Goal: Task Accomplishment & Management: Manage account settings

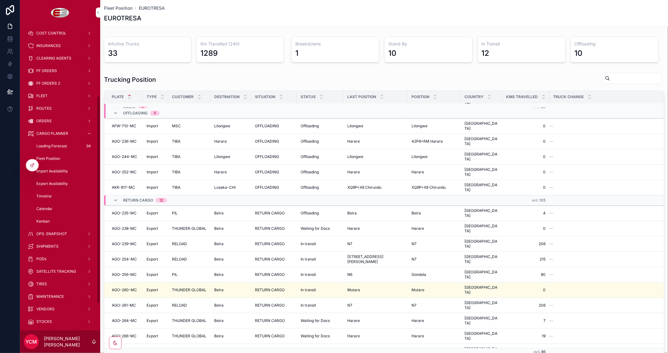
scroll to position [104, 0]
click at [41, 93] on span "FLEET" at bounding box center [41, 93] width 11 height 5
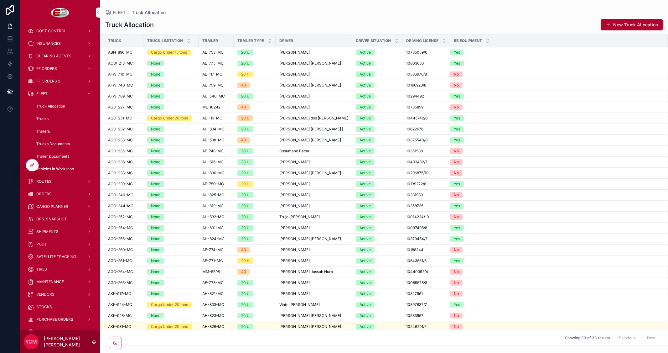
click at [51, 194] on span "ORDERS" at bounding box center [43, 193] width 15 height 5
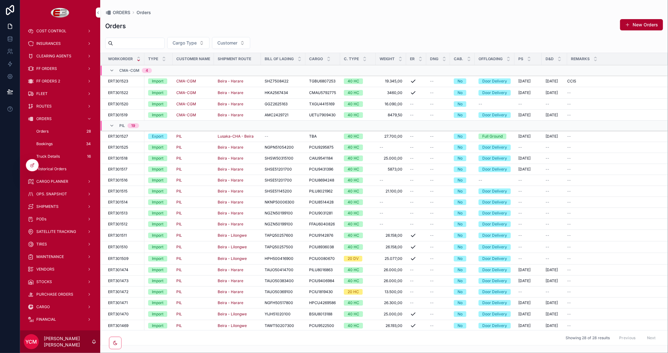
click at [53, 154] on span "Truck Details" at bounding box center [47, 156] width 23 height 5
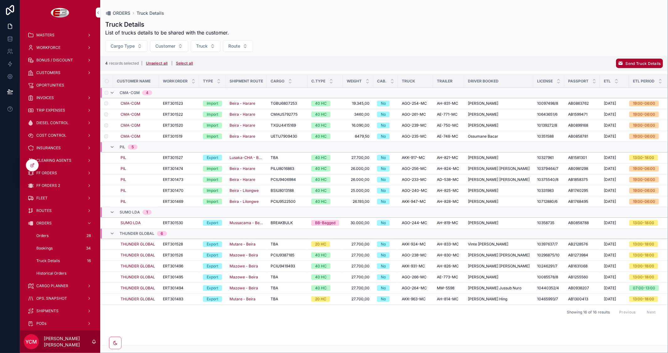
click at [638, 62] on span "Send Truck Details" at bounding box center [643, 63] width 35 height 5
click at [651, 51] on icon "scrollable content" at bounding box center [652, 51] width 5 height 5
click at [636, 62] on span "Send Truck Details" at bounding box center [643, 63] width 35 height 5
click at [650, 51] on icon "scrollable content" at bounding box center [652, 51] width 5 height 5
click at [634, 61] on span "Send Truck Details" at bounding box center [643, 63] width 35 height 5
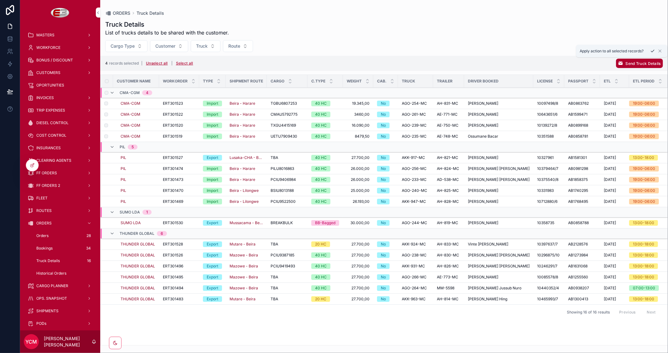
click at [650, 51] on button "scrollable content" at bounding box center [653, 51] width 8 height 8
click at [641, 62] on span "Send Truck Details" at bounding box center [643, 63] width 35 height 5
click at [650, 52] on icon "scrollable content" at bounding box center [652, 51] width 5 height 5
click at [638, 62] on span "Send Truck Details" at bounding box center [643, 63] width 35 height 5
click at [651, 51] on icon "scrollable content" at bounding box center [652, 51] width 5 height 5
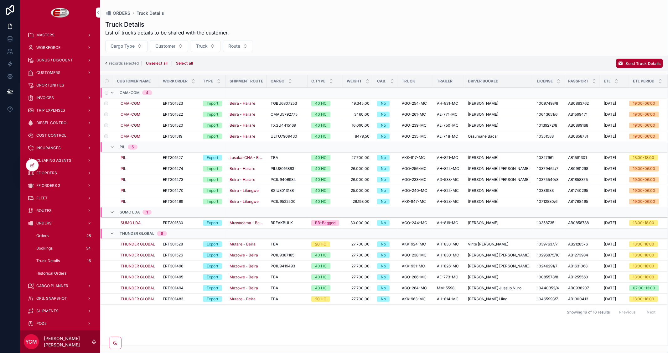
click at [632, 62] on span "Send Truck Details" at bounding box center [643, 63] width 35 height 5
click at [650, 52] on icon "scrollable content" at bounding box center [652, 51] width 5 height 5
click at [637, 64] on span "Send Truck Details" at bounding box center [643, 63] width 35 height 5
click at [651, 50] on icon "scrollable content" at bounding box center [652, 51] width 5 height 5
click at [29, 167] on div at bounding box center [32, 165] width 13 height 12
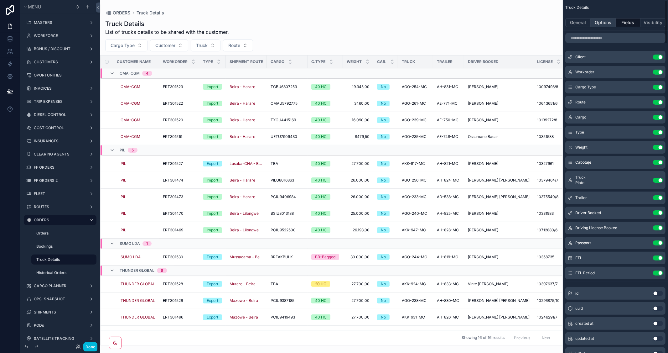
click at [608, 20] on button "Options" at bounding box center [603, 22] width 25 height 9
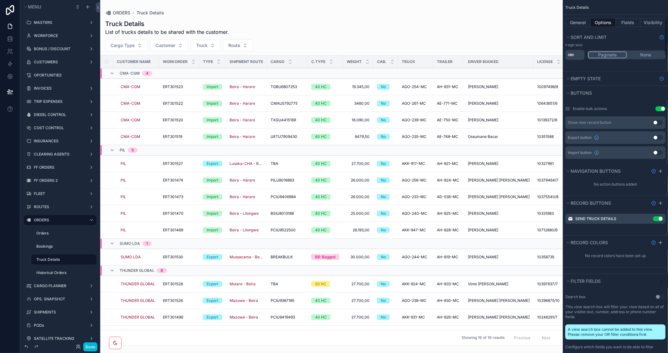
scroll to position [174, 0]
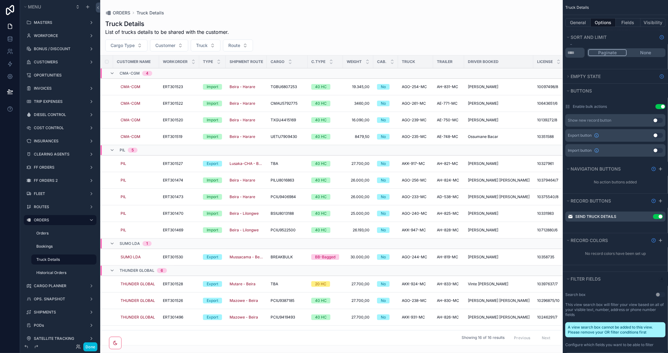
click at [0, 0] on icon "scrollable content" at bounding box center [0, 0] width 0 height 0
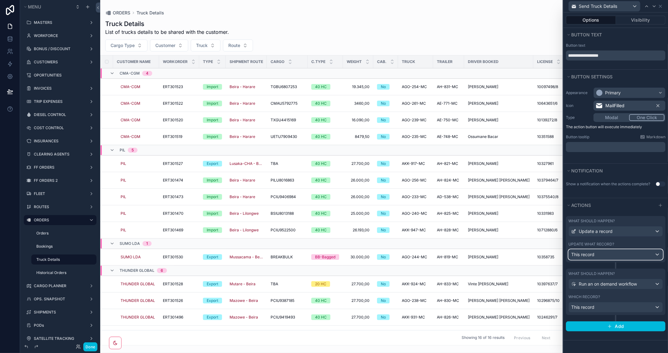
click at [628, 253] on div "This record" at bounding box center [616, 254] width 94 height 10
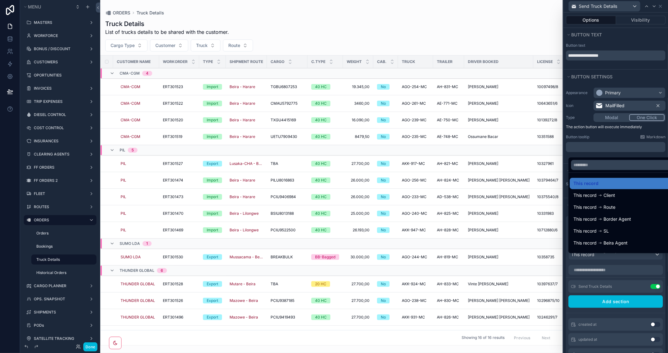
click at [618, 134] on div at bounding box center [615, 176] width 105 height 353
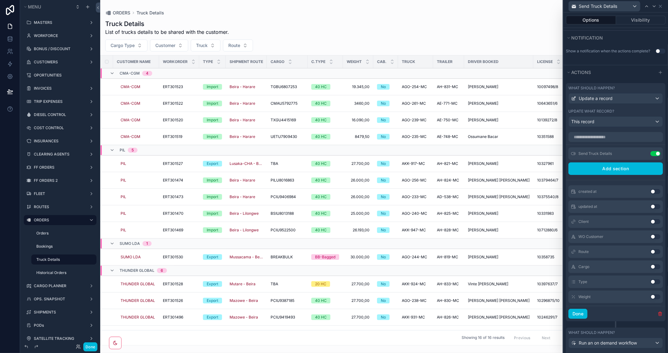
scroll to position [139, 0]
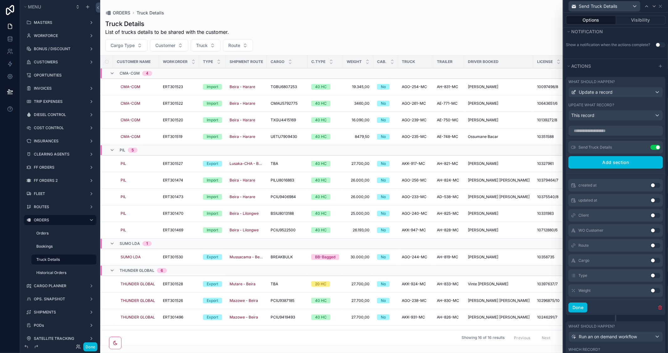
click at [0, 0] on icon at bounding box center [0, 0] width 0 height 0
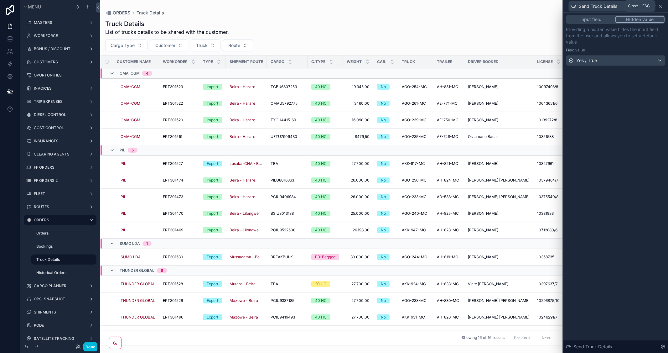
click at [663, 5] on icon at bounding box center [660, 6] width 5 height 5
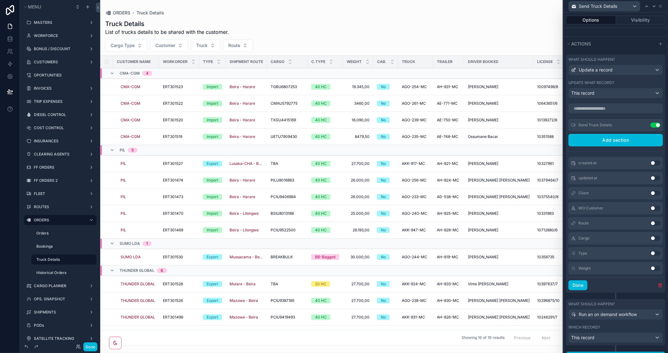
scroll to position [149, 0]
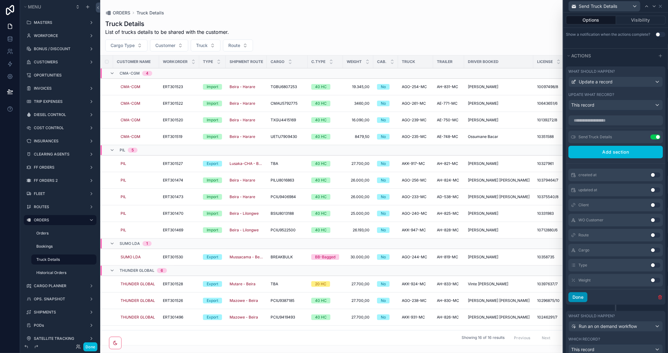
click at [581, 302] on button "Done" at bounding box center [577, 297] width 19 height 10
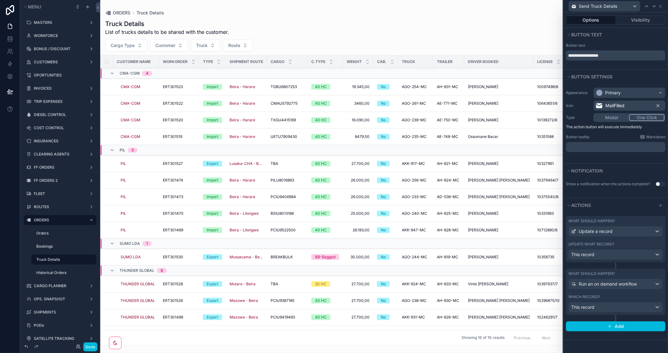
click at [458, 35] on div "scrollable content" at bounding box center [331, 176] width 463 height 353
click at [88, 344] on button "Done" at bounding box center [90, 346] width 14 height 9
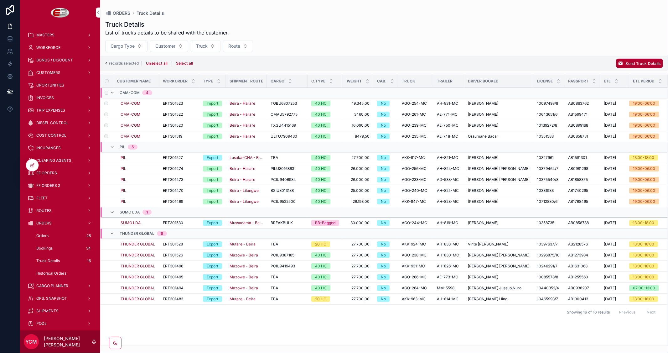
click at [634, 63] on span "Send Truck Details" at bounding box center [643, 63] width 35 height 5
click at [652, 50] on icon "scrollable content" at bounding box center [652, 51] width 5 height 5
click at [640, 64] on span "Send Truck Details" at bounding box center [643, 63] width 35 height 5
click at [653, 49] on icon "scrollable content" at bounding box center [652, 51] width 5 height 5
click at [637, 62] on span "Send Truck Details" at bounding box center [643, 63] width 35 height 5
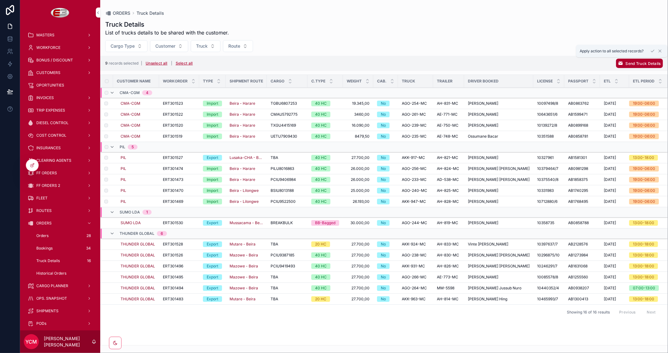
click at [653, 51] on icon "scrollable content" at bounding box center [652, 51] width 5 height 5
click at [395, 235] on td "scrollable content" at bounding box center [385, 233] width 25 height 10
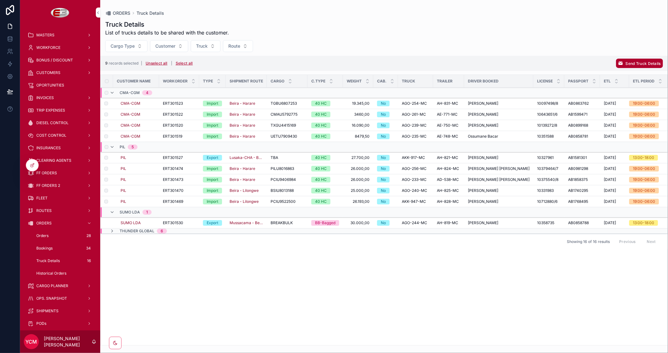
click at [115, 233] on div "THUNDER GLOBAL 6" at bounding box center [138, 230] width 57 height 5
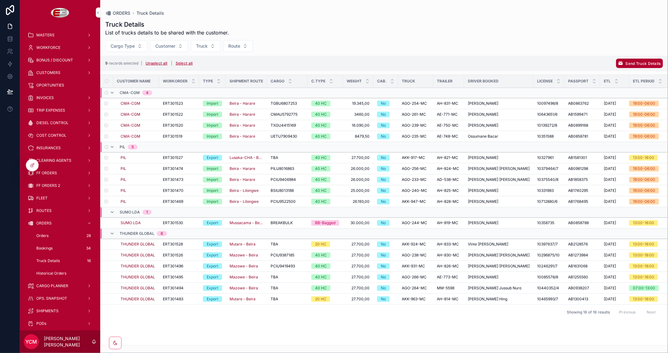
click at [650, 63] on span "Send Truck Details" at bounding box center [643, 63] width 35 height 5
click at [652, 51] on icon "scrollable content" at bounding box center [652, 51] width 5 height 5
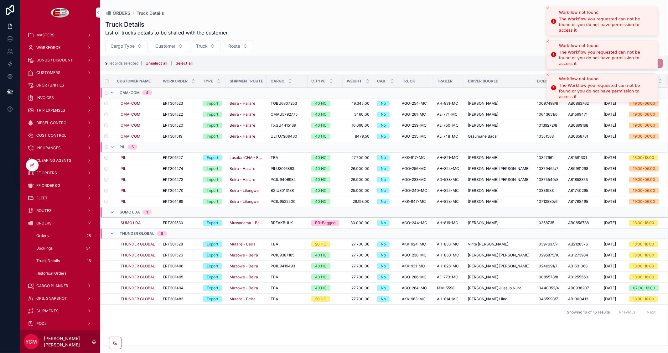
click at [547, 39] on icon "Close toast" at bounding box center [548, 41] width 4 height 4
click at [548, 10] on button "Close toast" at bounding box center [548, 8] width 6 height 6
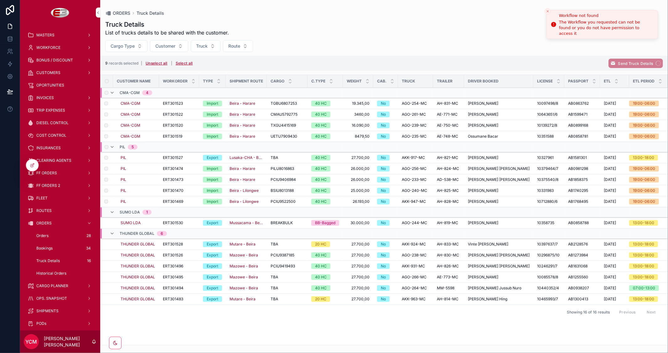
click at [548, 10] on icon "Close toast" at bounding box center [548, 11] width 4 height 4
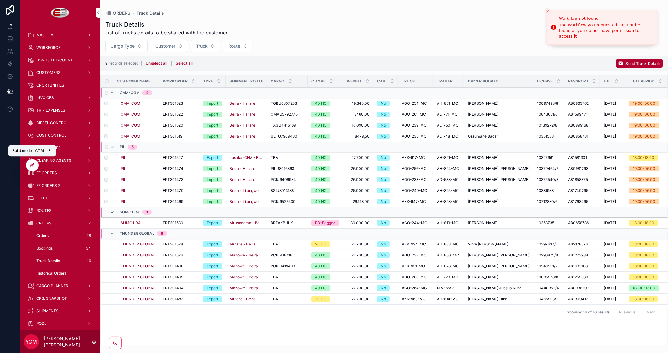
click at [30, 164] on icon at bounding box center [32, 165] width 5 height 5
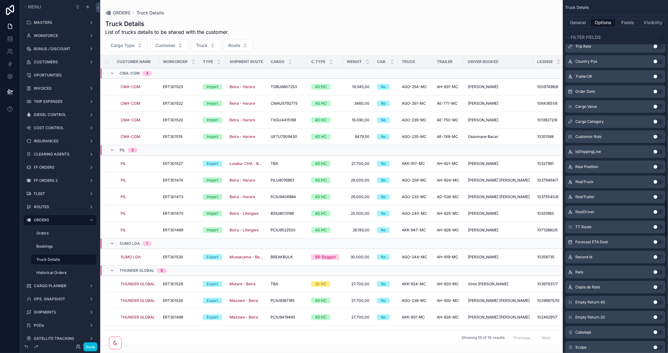
scroll to position [1914, 0]
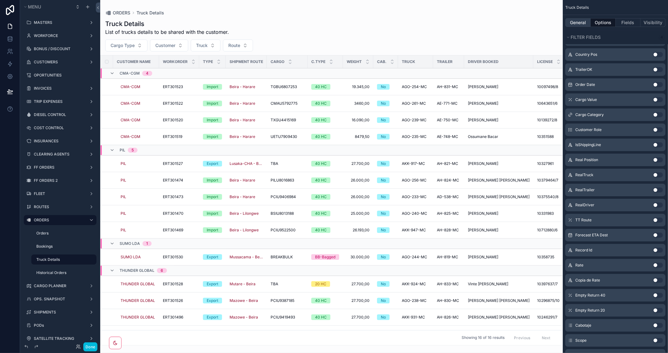
click at [576, 22] on button "General" at bounding box center [577, 22] width 25 height 9
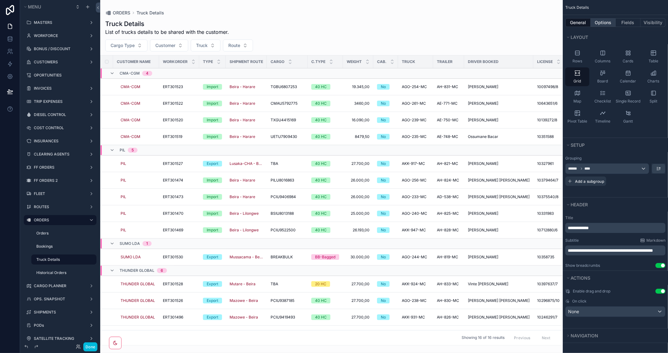
scroll to position [63, 0]
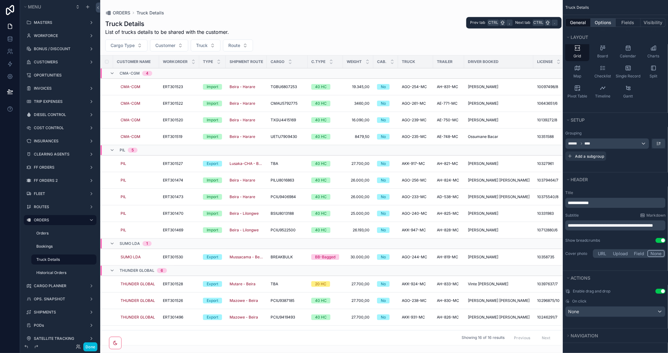
click at [603, 24] on button "Options" at bounding box center [603, 22] width 25 height 9
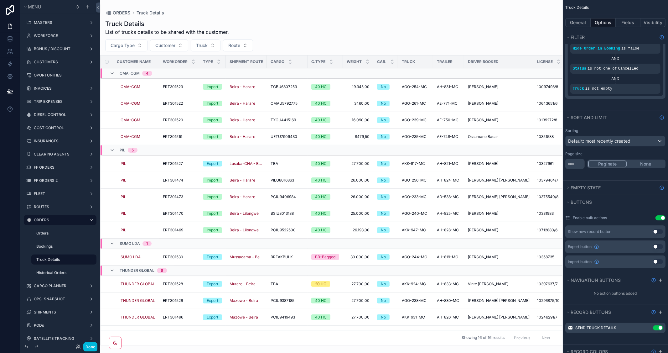
click at [0, 0] on icon "scrollable content" at bounding box center [0, 0] width 0 height 0
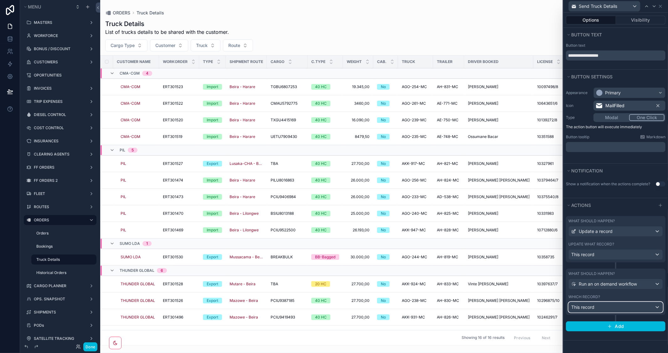
click at [637, 308] on div "This record" at bounding box center [616, 307] width 94 height 10
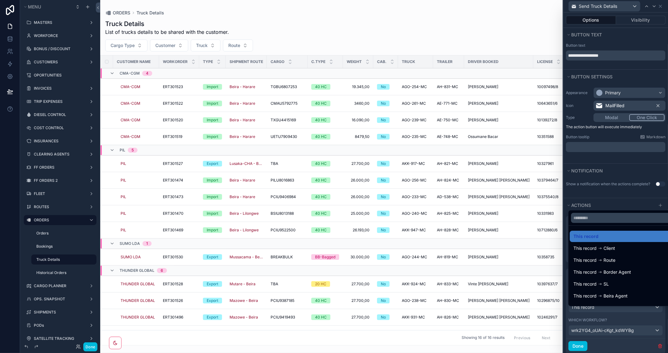
click at [630, 196] on div at bounding box center [615, 176] width 105 height 353
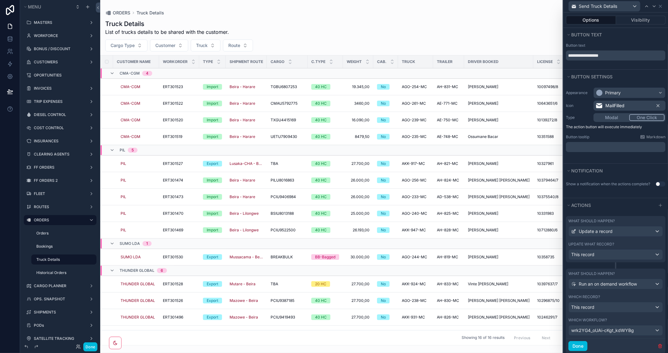
scroll to position [31, 0]
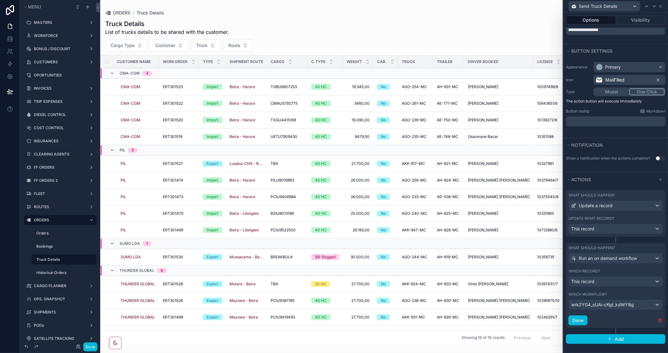
click at [658, 321] on icon "button" at bounding box center [660, 320] width 5 height 5
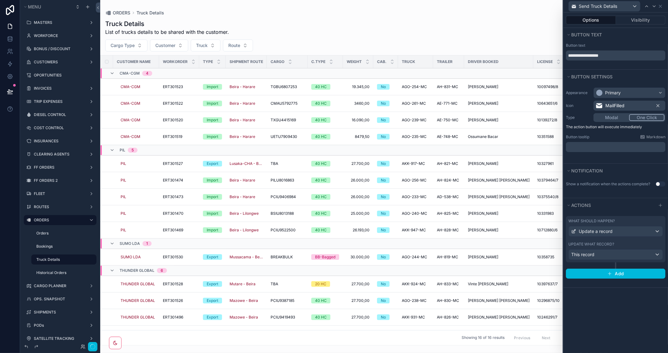
scroll to position [0, 0]
click at [91, 348] on button "Done" at bounding box center [90, 346] width 14 height 9
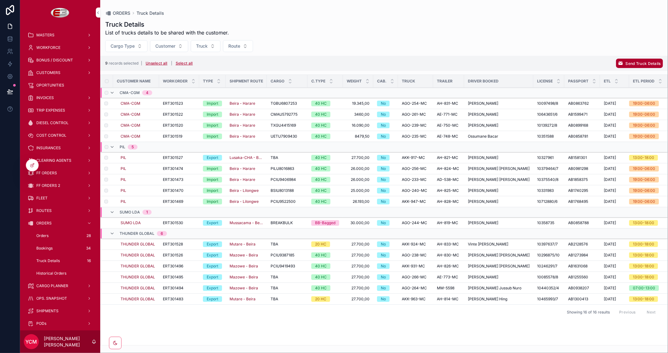
click at [642, 60] on button "Send Truck Details" at bounding box center [639, 63] width 47 height 9
click at [654, 51] on icon "scrollable content" at bounding box center [652, 51] width 3 height 2
click at [626, 65] on span "Send Truck Details" at bounding box center [643, 63] width 35 height 5
click at [652, 52] on icon "scrollable content" at bounding box center [652, 51] width 3 height 2
click at [638, 64] on span "Send Truck Details" at bounding box center [643, 63] width 35 height 5
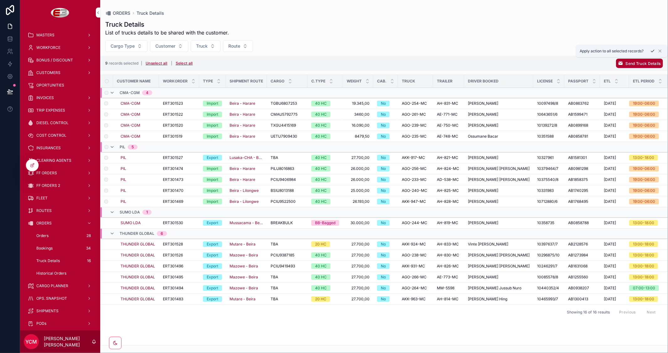
click at [653, 52] on icon "scrollable content" at bounding box center [652, 51] width 5 height 5
click at [153, 62] on button "Unselect all" at bounding box center [156, 63] width 26 height 10
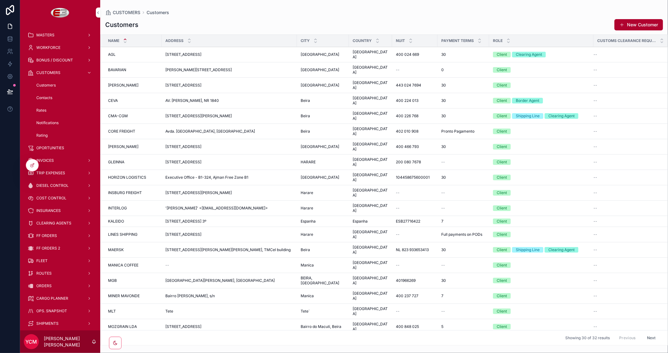
click at [130, 113] on div "CMA-CGM CMA-CGM" at bounding box center [133, 115] width 50 height 5
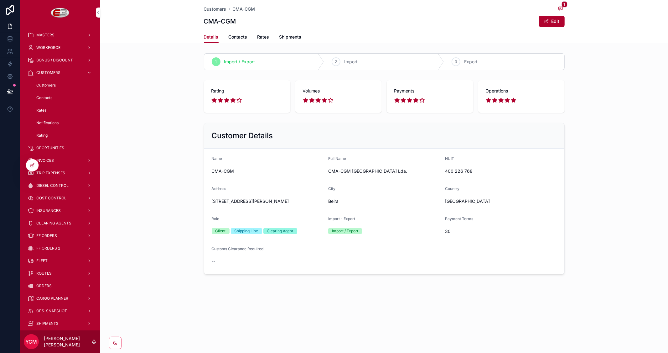
click at [242, 36] on span "Contacts" at bounding box center [238, 37] width 19 height 6
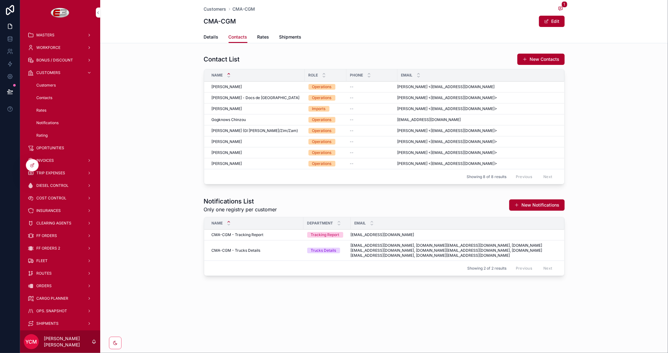
click at [387, 245] on span "[EMAIL_ADDRESS][DOMAIN_NAME], [DOMAIN_NAME][EMAIL_ADDRESS][DOMAIN_NAME], [DOMAI…" at bounding box center [454, 250] width 206 height 15
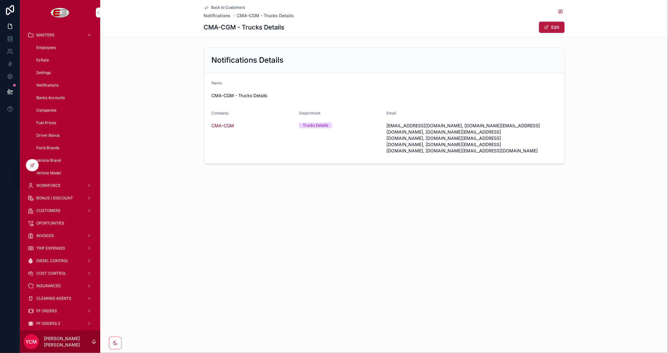
click at [546, 29] on span "scrollable content" at bounding box center [546, 27] width 5 height 5
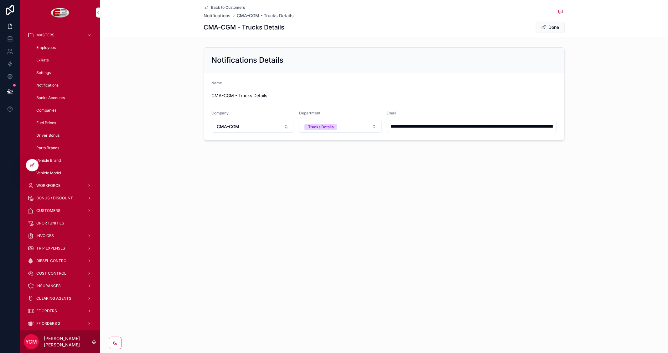
scroll to position [0, 242]
drag, startPoint x: 391, startPoint y: 125, endPoint x: 668, endPoint y: 125, distance: 276.8
click at [668, 125] on div "**********" at bounding box center [384, 94] width 568 height 98
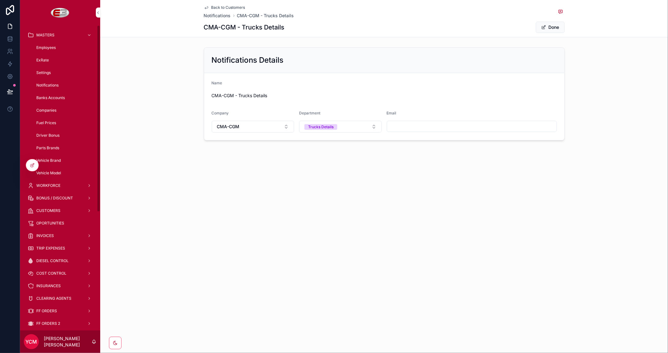
click at [523, 209] on div "Back to Customers Notifications CMA-CGM - Trucks Details CMA-CGM - Trucks Detai…" at bounding box center [384, 176] width 568 height 353
click at [421, 125] on input "scrollable content" at bounding box center [471, 126] width 169 height 9
type input "**********"
click at [551, 27] on span "Done" at bounding box center [550, 27] width 29 height 11
click at [554, 28] on button "Done" at bounding box center [550, 27] width 29 height 11
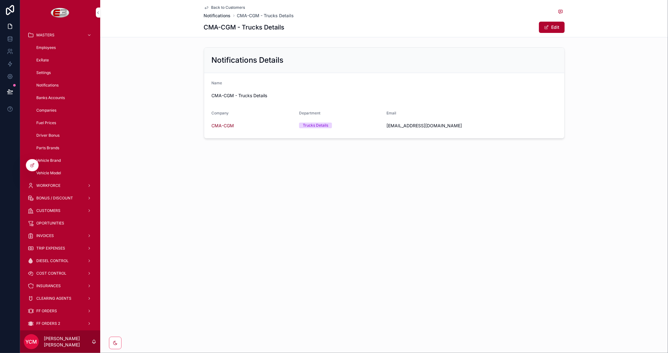
click at [224, 17] on span "Notifications" at bounding box center [217, 16] width 27 height 6
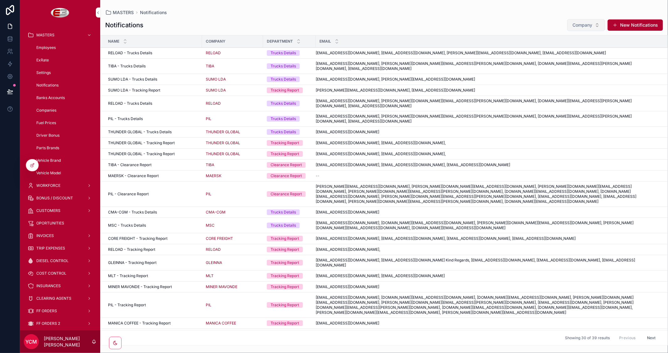
click at [588, 25] on span "Company" at bounding box center [582, 25] width 20 height 6
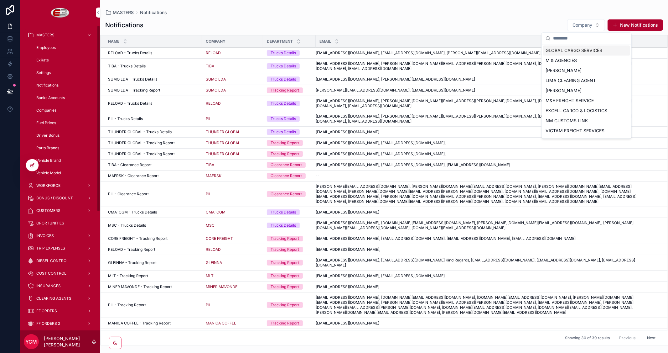
click at [33, 163] on icon at bounding box center [33, 163] width 1 height 1
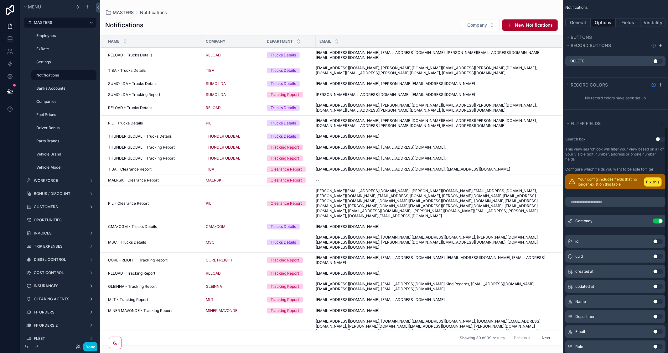
scroll to position [243, 0]
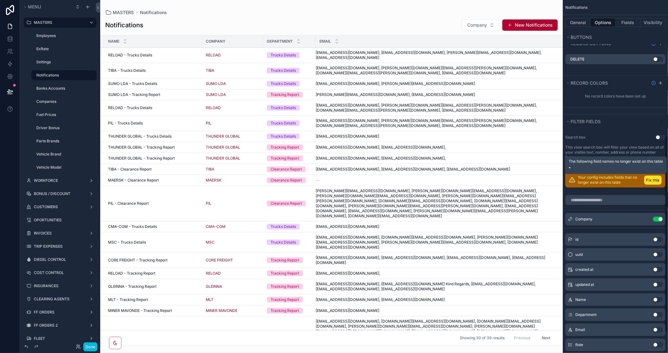
click at [653, 179] on button "Fix this" at bounding box center [653, 179] width 18 height 9
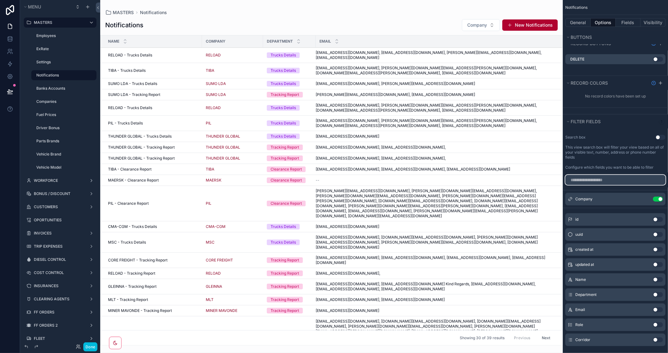
click at [587, 179] on input "scrollable content" at bounding box center [615, 180] width 100 height 10
click at [0, 0] on icon "scrollable content" at bounding box center [0, 0] width 0 height 0
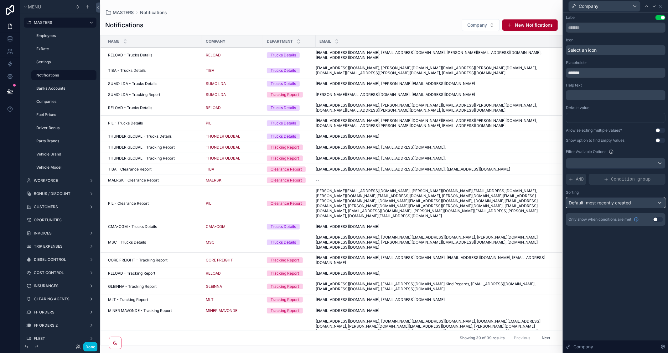
click at [620, 202] on span "Default: most recently created" at bounding box center [600, 202] width 62 height 5
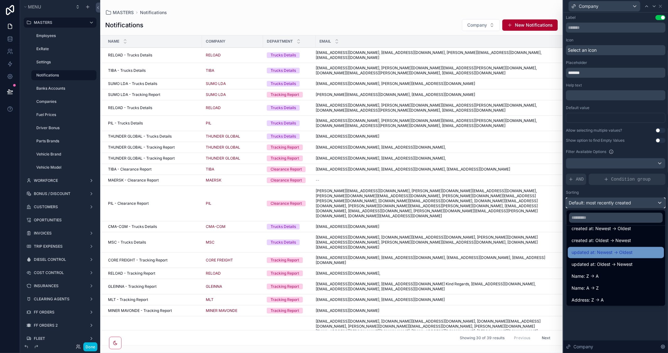
scroll to position [35, 0]
click at [593, 268] on div "Name: A -> Z" at bounding box center [616, 272] width 96 height 11
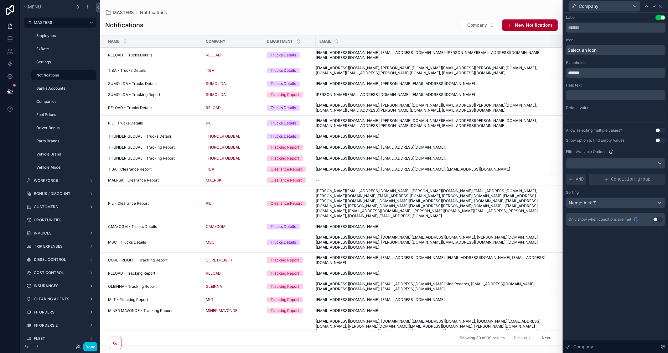
click at [612, 279] on div "Label Use setting Icon Select an icon Placeholder ******* Help text ﻿ Default v…" at bounding box center [615, 183] width 105 height 340
click at [580, 180] on span "AND" at bounding box center [580, 179] width 8 height 6
click at [0, 0] on div at bounding box center [0, 0] width 0 height 0
click at [519, 168] on div "Select a field" at bounding box center [505, 170] width 37 height 10
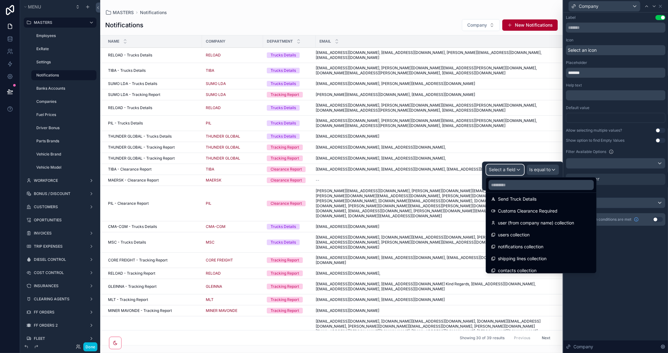
scroll to position [278, 0]
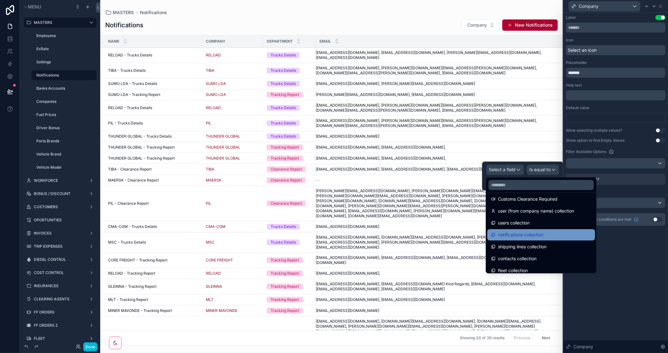
click at [543, 235] on span "notifications collection" at bounding box center [520, 235] width 45 height 8
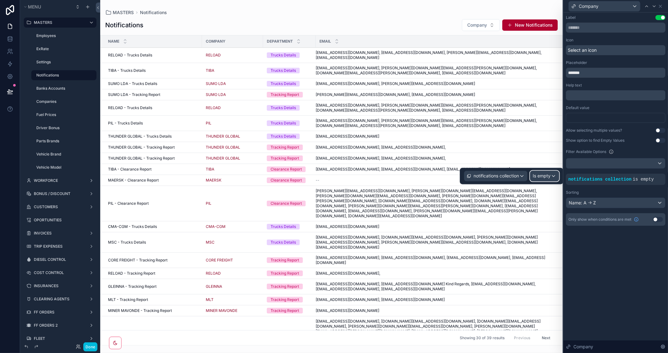
click at [542, 177] on span "Is empty" at bounding box center [542, 176] width 18 height 6
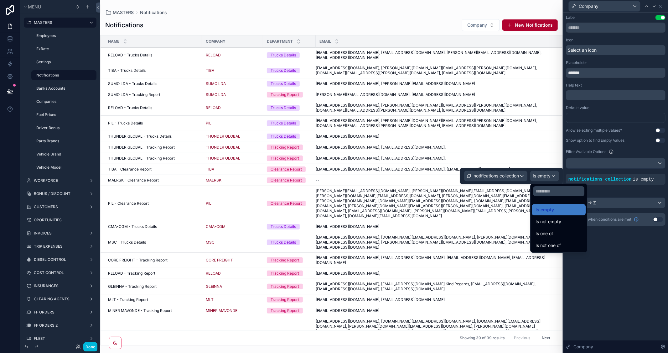
drag, startPoint x: 551, startPoint y: 218, endPoint x: 635, endPoint y: 256, distance: 91.8
click at [551, 219] on span "Is not empty" at bounding box center [549, 222] width 26 height 8
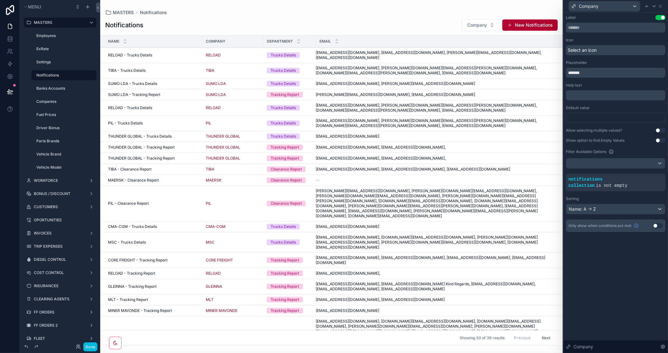
click at [631, 255] on div "Label Use setting Icon Select an icon Placeholder ******* Help text ﻿ Default v…" at bounding box center [615, 183] width 105 height 340
click at [494, 28] on div "scrollable content" at bounding box center [331, 176] width 463 height 353
click at [490, 24] on button "Company" at bounding box center [481, 25] width 38 height 12
click at [606, 261] on div "Label Use setting Icon Select an icon Placeholder ******* Help text ﻿ Default v…" at bounding box center [615, 183] width 105 height 340
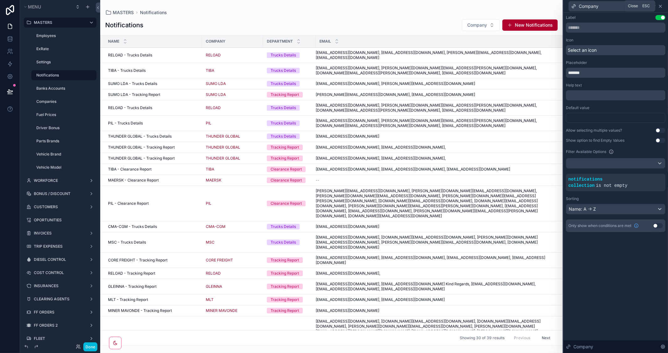
click at [661, 5] on icon at bounding box center [660, 6] width 5 height 5
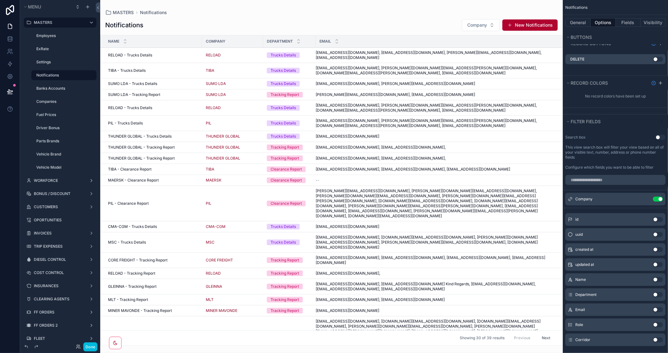
click at [658, 297] on div "Department Use setting" at bounding box center [615, 294] width 100 height 13
click at [658, 293] on button "Use setting" at bounding box center [658, 294] width 10 height 5
click at [0, 0] on icon "scrollable content" at bounding box center [0, 0] width 0 height 0
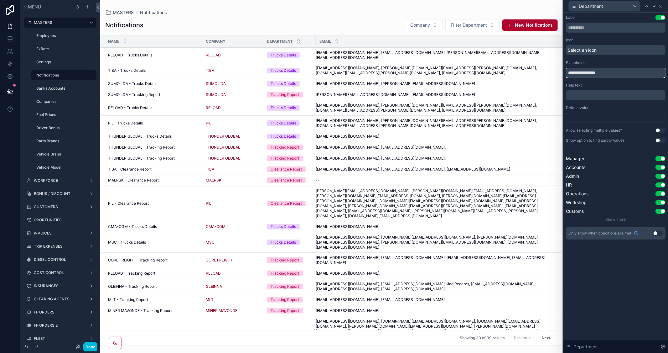
drag, startPoint x: 612, startPoint y: 71, endPoint x: 525, endPoint y: 68, distance: 86.2
click at [525, 68] on div "**********" at bounding box center [334, 176] width 668 height 353
type input "*"
type input "**********"
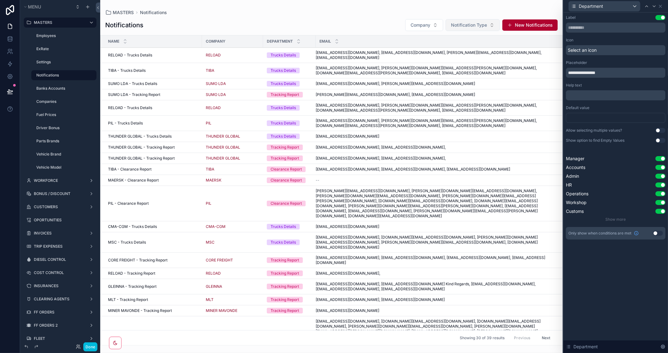
click at [488, 24] on button "Notification Type" at bounding box center [473, 25] width 54 height 12
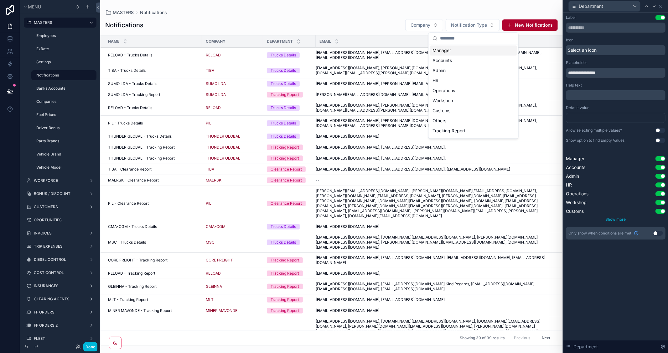
click at [624, 219] on span "Show more" at bounding box center [616, 219] width 20 height 5
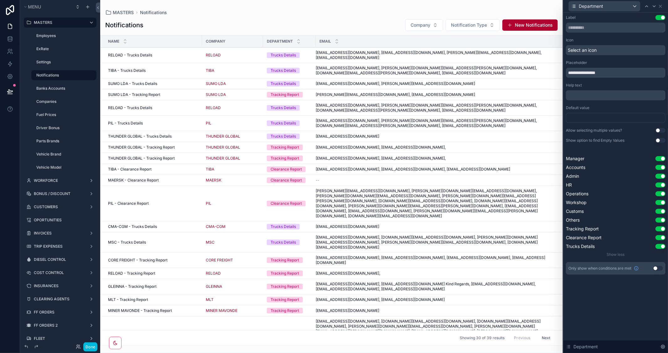
click at [658, 219] on button "Use setting" at bounding box center [660, 219] width 10 height 5
click at [658, 210] on button "Use setting" at bounding box center [660, 211] width 10 height 5
click at [657, 204] on div "Workshop Use setting" at bounding box center [616, 202] width 100 height 6
click at [658, 195] on button "Use setting" at bounding box center [660, 193] width 10 height 5
click at [657, 185] on button "Use setting" at bounding box center [660, 184] width 10 height 5
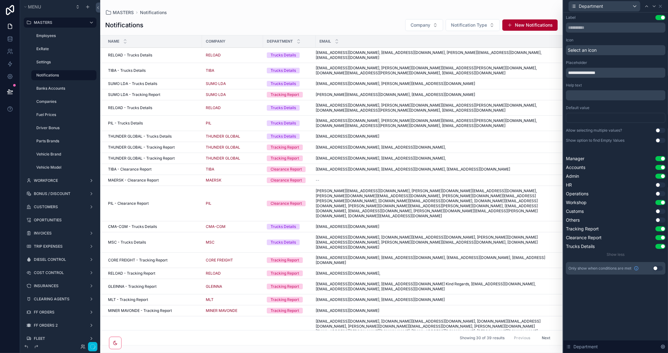
click at [657, 177] on button "Use setting" at bounding box center [660, 175] width 10 height 5
click at [656, 168] on button "Use setting" at bounding box center [660, 167] width 10 height 5
drag, startPoint x: 657, startPoint y: 159, endPoint x: 658, endPoint y: 198, distance: 39.2
click at [657, 158] on button "Use setting" at bounding box center [660, 158] width 10 height 5
click at [657, 202] on button "Use setting" at bounding box center [660, 202] width 10 height 5
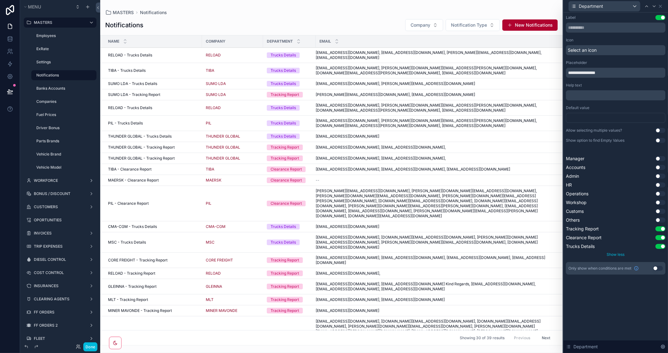
click at [619, 254] on span "Show less" at bounding box center [616, 254] width 18 height 5
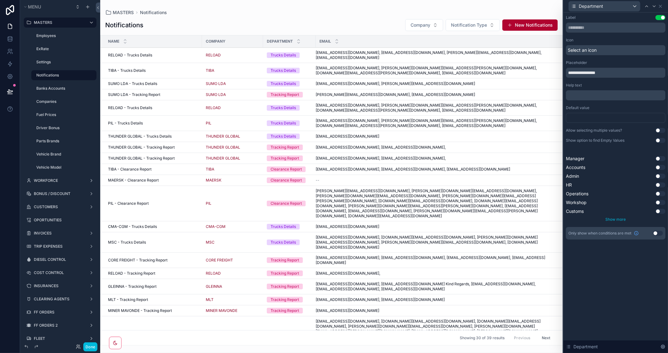
click at [618, 217] on span "Show more" at bounding box center [616, 219] width 20 height 5
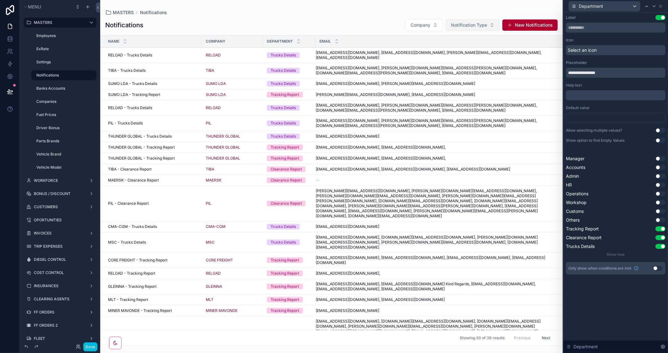
click at [474, 24] on span "Notification Type" at bounding box center [469, 25] width 36 height 6
click at [602, 21] on div "Label Use setting" at bounding box center [616, 24] width 100 height 18
click at [660, 5] on icon at bounding box center [660, 6] width 5 height 5
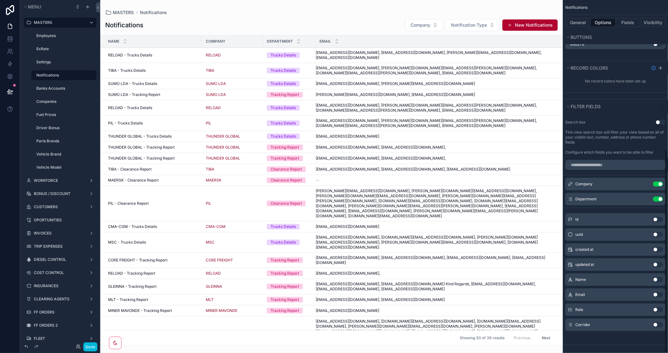
scroll to position [261, 0]
click at [0, 0] on icon "scrollable content" at bounding box center [0, 0] width 0 height 0
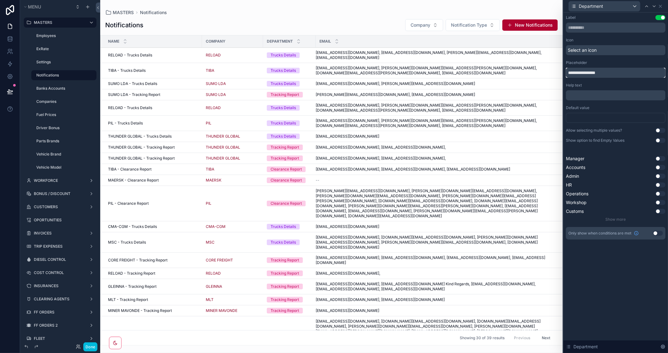
click at [584, 73] on input "**********" at bounding box center [616, 73] width 100 height 10
type input "****"
click at [660, 6] on icon at bounding box center [660, 6] width 3 height 3
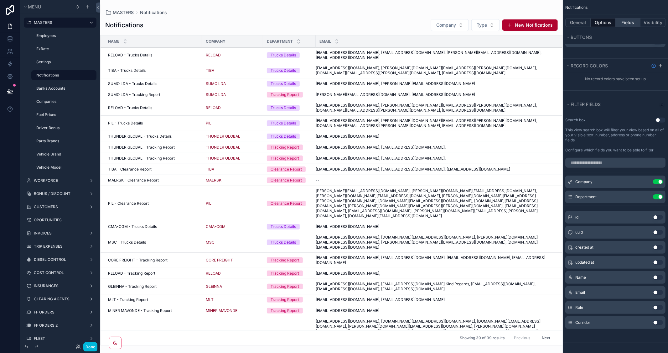
click at [627, 20] on button "Fields" at bounding box center [628, 22] width 25 height 9
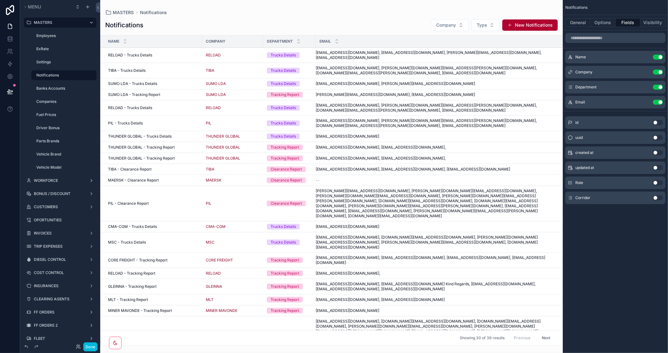
click at [0, 0] on icon "scrollable content" at bounding box center [0, 0] width 0 height 0
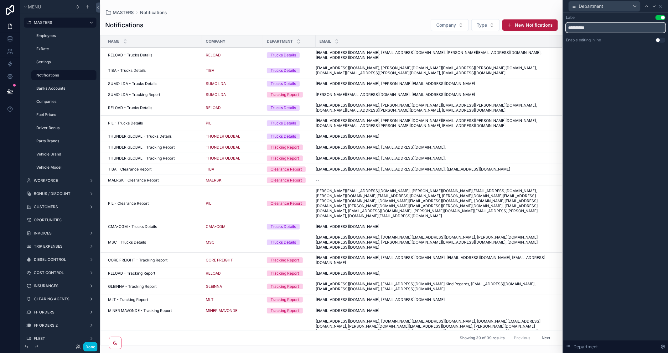
drag, startPoint x: 602, startPoint y: 28, endPoint x: 506, endPoint y: 28, distance: 96.1
click at [506, 28] on div "**********" at bounding box center [334, 176] width 668 height 353
type input "****"
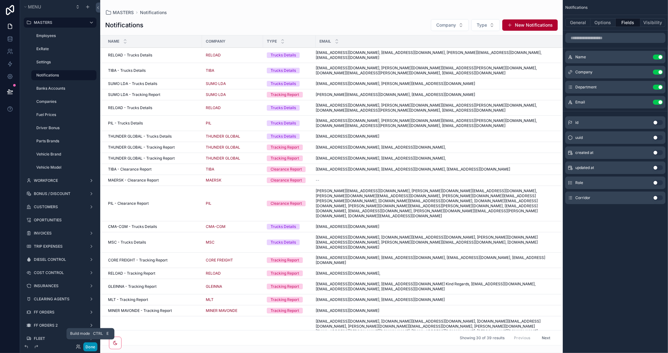
click at [90, 344] on button "Done" at bounding box center [90, 346] width 14 height 9
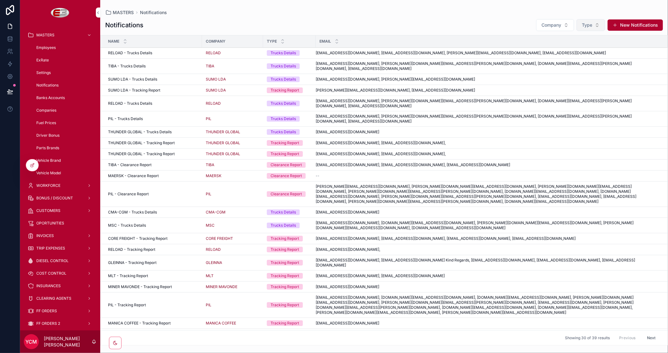
click at [588, 25] on span "Type" at bounding box center [587, 25] width 10 height 6
click at [580, 49] on div "Tracking Report" at bounding box center [591, 50] width 87 height 10
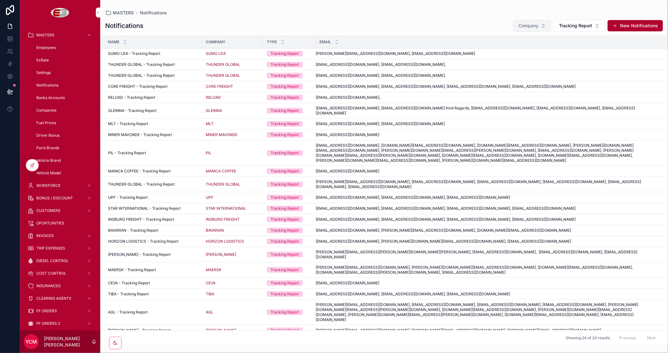
click at [537, 25] on span "Company" at bounding box center [529, 26] width 20 height 6
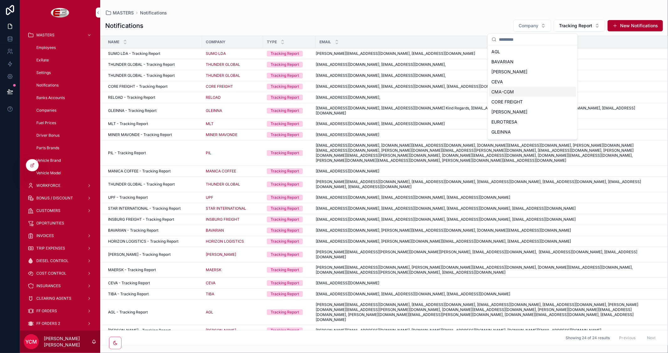
click at [509, 93] on span "CMA-CGM" at bounding box center [503, 92] width 23 height 6
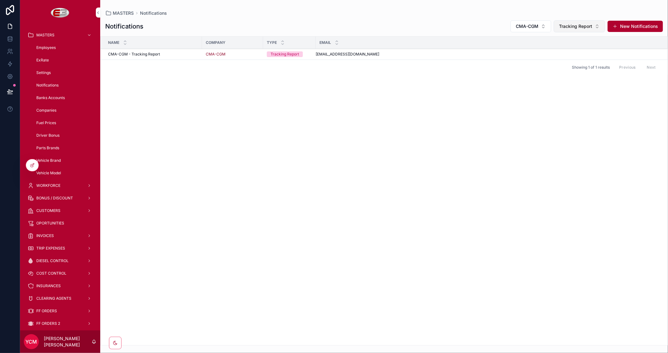
click at [587, 23] on span "Tracking Report" at bounding box center [575, 26] width 33 height 6
click at [544, 52] on div "None" at bounding box center [579, 52] width 87 height 10
click at [448, 189] on div "Name Company Type Email CMA-CGM - Trucks Details CMA-CGM - Trucks Details CMA-C…" at bounding box center [384, 191] width 567 height 308
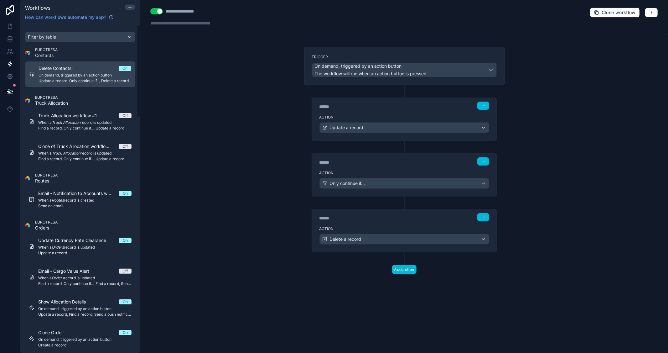
click at [193, 155] on div "**********" at bounding box center [404, 176] width 528 height 353
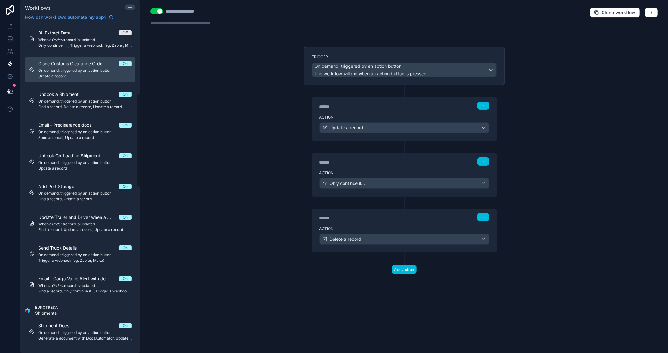
scroll to position [340, 0]
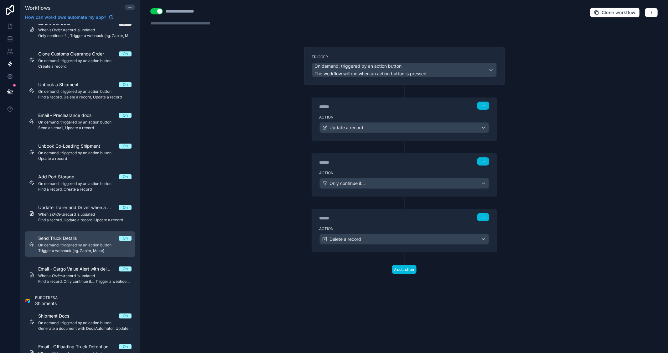
click at [73, 244] on span "On demand, triggered by an action button" at bounding box center [84, 244] width 93 height 5
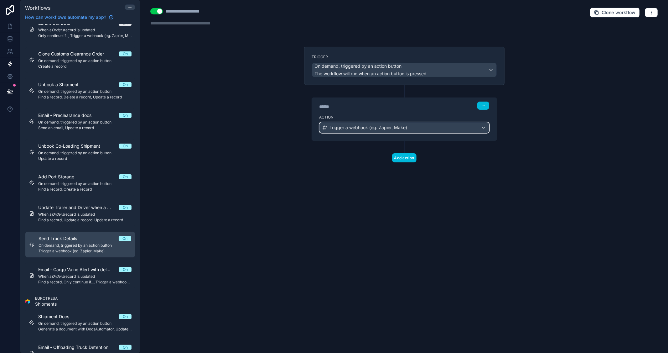
click at [381, 127] on span "Trigger a webhook (eg. Zapier, Make)" at bounding box center [369, 127] width 78 height 6
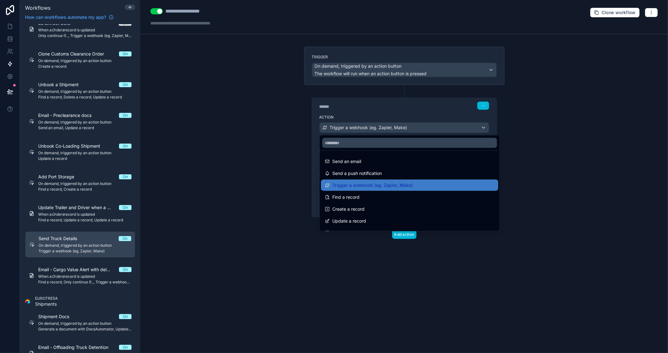
click at [611, 134] on div at bounding box center [334, 176] width 668 height 353
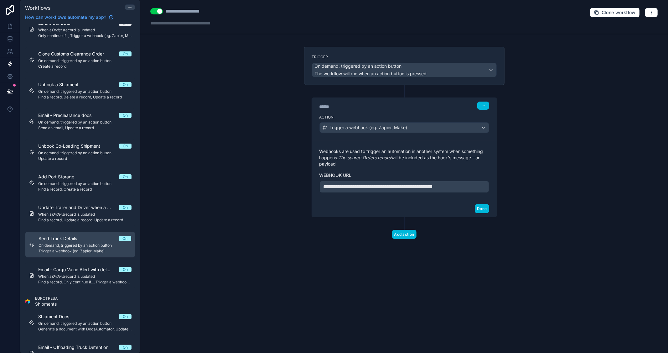
click at [204, 223] on div "**********" at bounding box center [404, 176] width 528 height 353
click at [653, 14] on icon "button" at bounding box center [651, 12] width 5 height 5
click at [622, 10] on span "Clone workflow" at bounding box center [619, 13] width 34 height 6
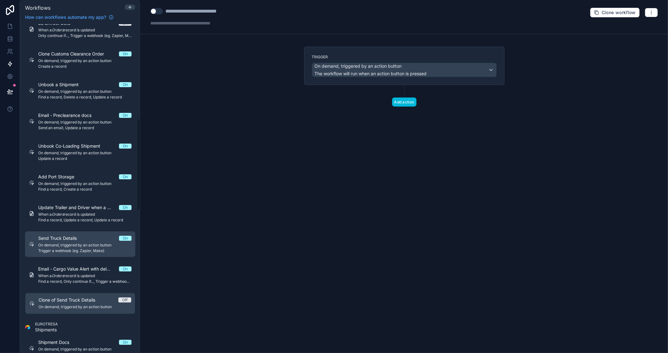
click at [77, 239] on span "Send Truck Details" at bounding box center [61, 238] width 46 height 6
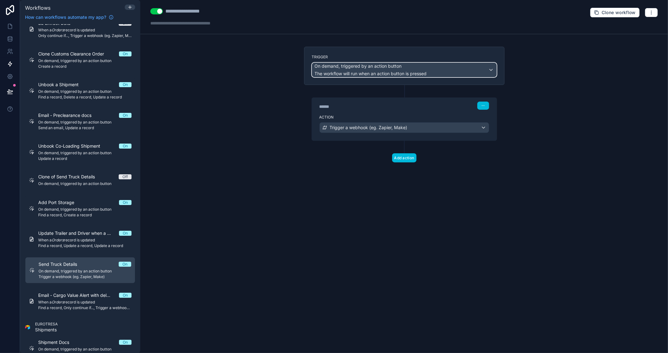
click at [463, 70] on div "On demand, triggered by an action button The workflow will run when an action b…" at bounding box center [404, 70] width 184 height 14
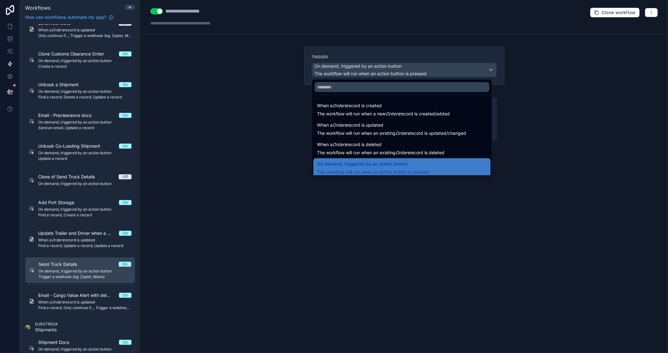
click at [559, 97] on div at bounding box center [334, 176] width 668 height 353
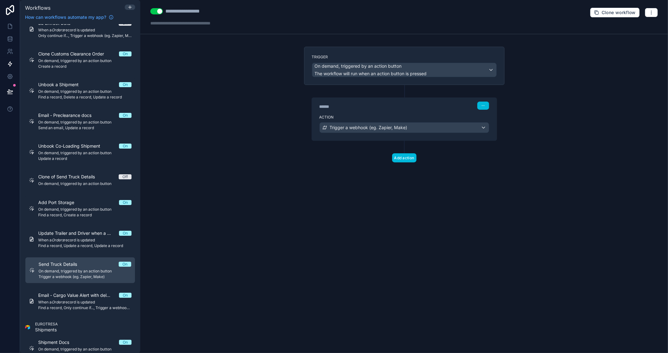
click at [404, 91] on icon at bounding box center [405, 91] width 6 height 6
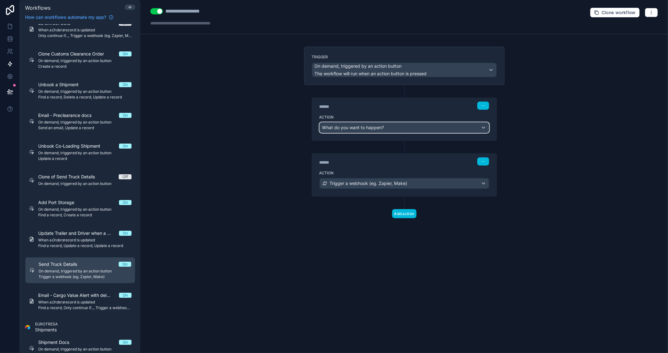
click at [436, 128] on div "What do you want to happen?" at bounding box center [404, 127] width 169 height 10
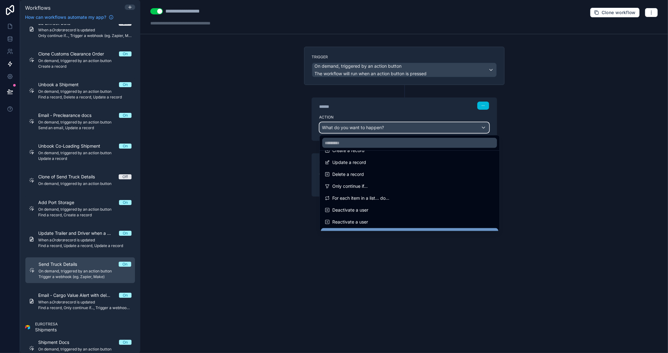
scroll to position [46, 0]
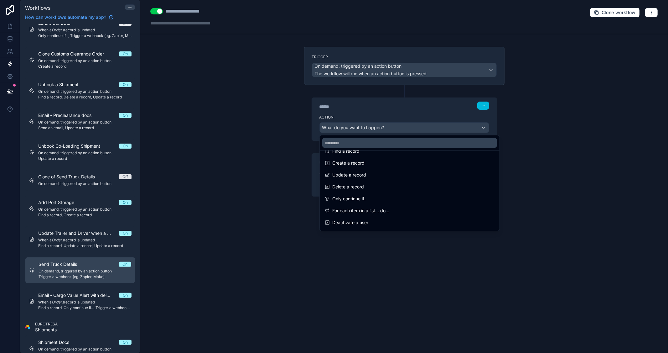
click at [541, 132] on div at bounding box center [334, 176] width 668 height 353
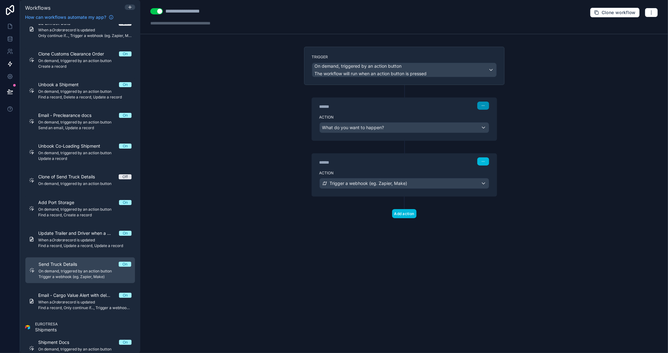
click at [483, 107] on icon "button" at bounding box center [483, 106] width 4 height 4
click at [496, 131] on span "Delete" at bounding box center [495, 129] width 12 height 5
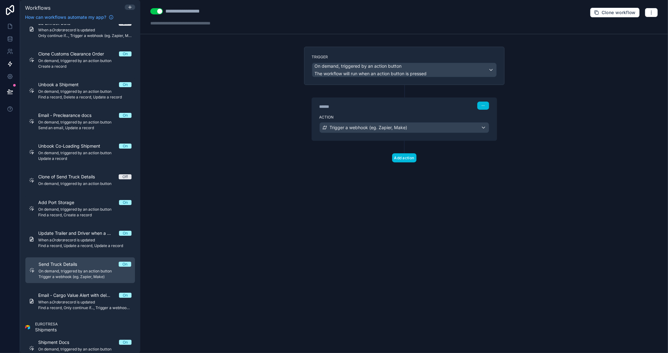
click at [213, 292] on div "**********" at bounding box center [404, 176] width 528 height 353
click at [71, 184] on span "On demand, triggered by an action button" at bounding box center [84, 183] width 93 height 5
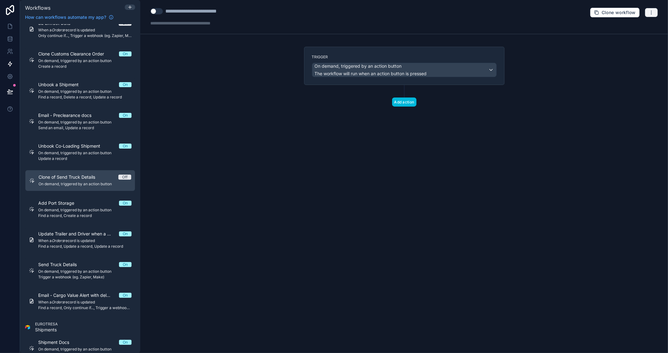
click at [653, 15] on button "button" at bounding box center [651, 12] width 13 height 9
click at [639, 45] on span "Delete workflow" at bounding box center [635, 47] width 30 height 5
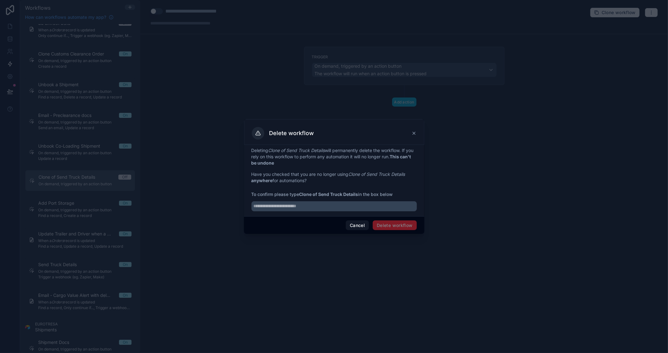
click at [355, 224] on button "Cancel" at bounding box center [357, 225] width 23 height 10
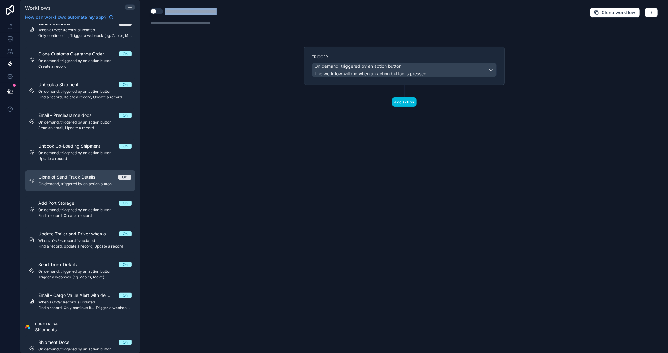
type div "**********"
drag, startPoint x: 234, startPoint y: 13, endPoint x: 153, endPoint y: 19, distance: 81.6
click at [153, 19] on div "**********" at bounding box center [194, 17] width 88 height 19
copy div "**********"
click at [652, 13] on icon "button" at bounding box center [651, 12] width 5 height 5
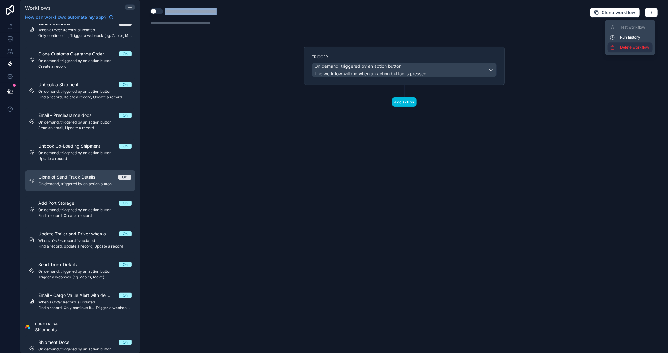
click at [632, 47] on span "Delete workflow" at bounding box center [635, 47] width 30 height 5
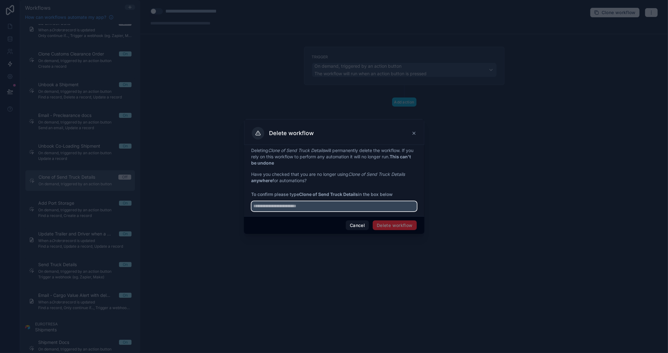
click at [321, 206] on input "text" at bounding box center [333, 206] width 165 height 10
paste input "**********"
type input "**********"
click at [398, 225] on button "Delete workflow" at bounding box center [395, 225] width 44 height 10
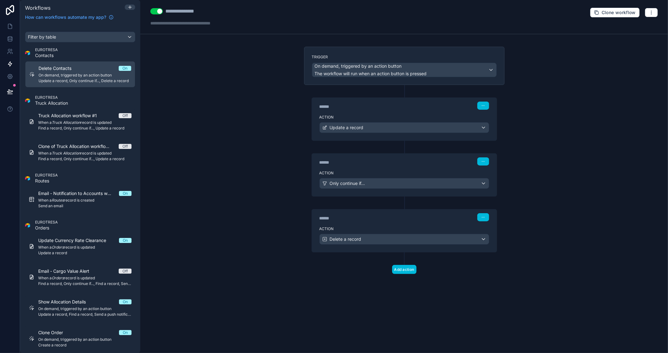
click at [233, 199] on div "**********" at bounding box center [404, 176] width 528 height 353
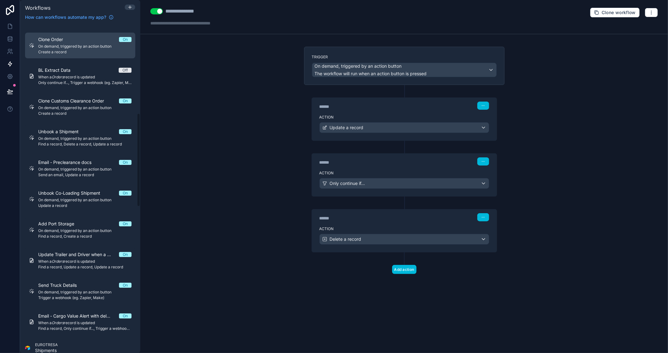
scroll to position [313, 0]
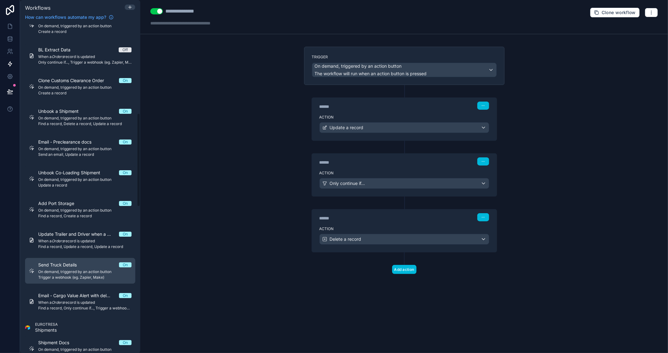
click at [79, 267] on span "Send Truck Details" at bounding box center [61, 264] width 46 height 6
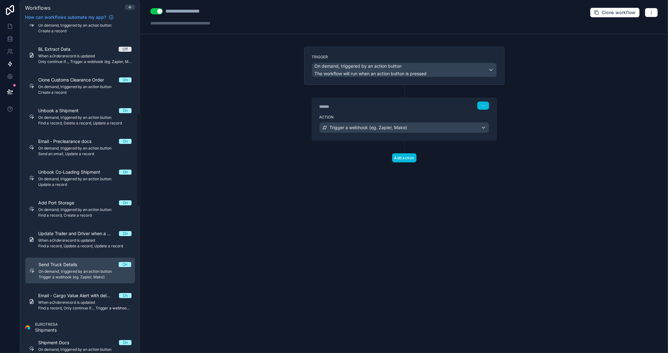
scroll to position [312, 0]
click at [547, 167] on div "**********" at bounding box center [404, 176] width 528 height 353
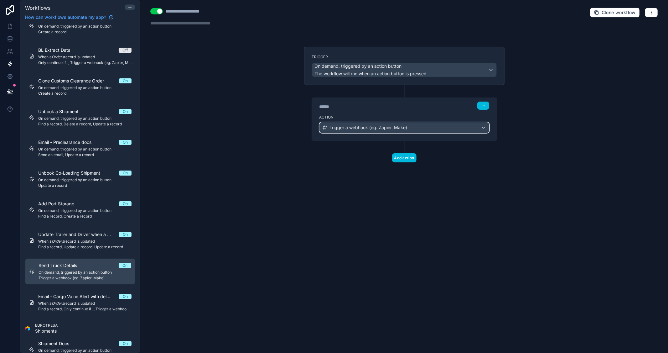
click at [454, 132] on div "Trigger a webhook (eg. Zapier, Make)" at bounding box center [404, 127] width 169 height 10
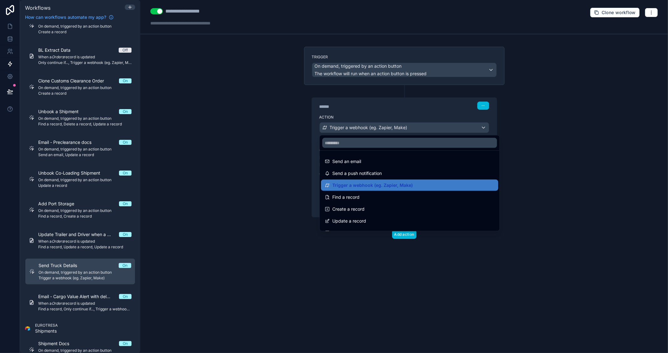
click at [575, 132] on div at bounding box center [334, 176] width 668 height 353
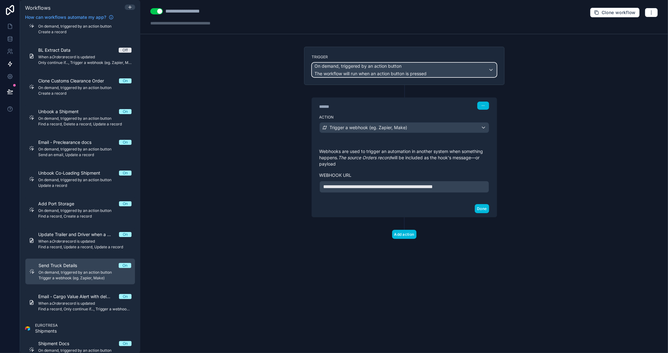
click at [456, 73] on div "On demand, triggered by an action button The workflow will run when an action b…" at bounding box center [404, 70] width 184 height 14
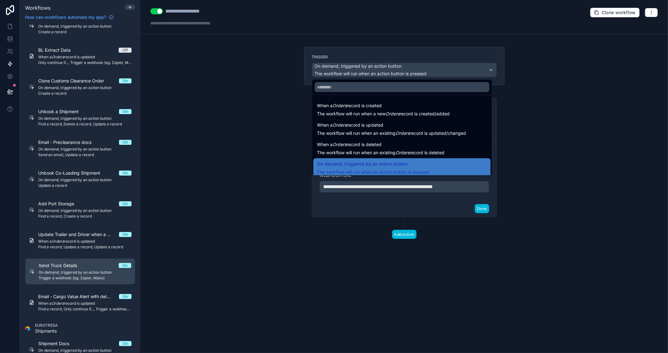
click at [567, 100] on div at bounding box center [334, 176] width 668 height 353
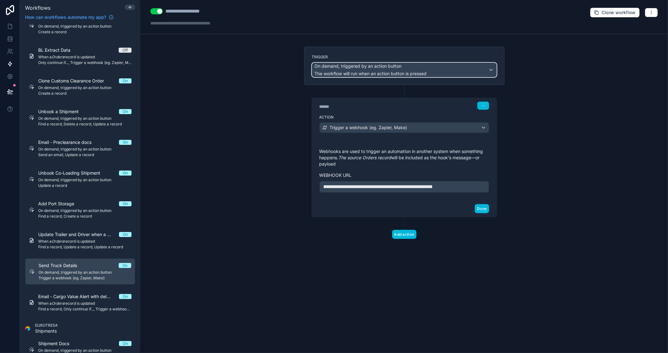
click at [425, 71] on div "On demand, triggered by an action button The workflow will run when an action b…" at bounding box center [371, 70] width 112 height 14
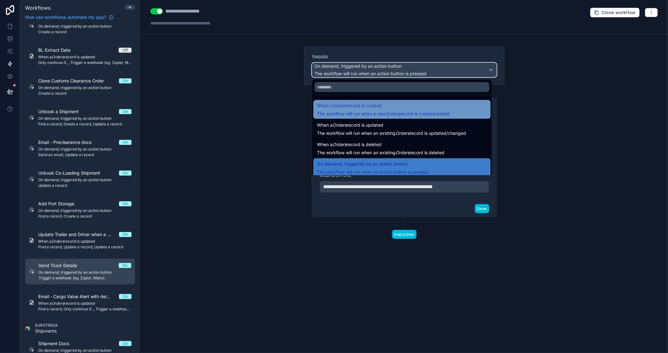
scroll to position [23, 0]
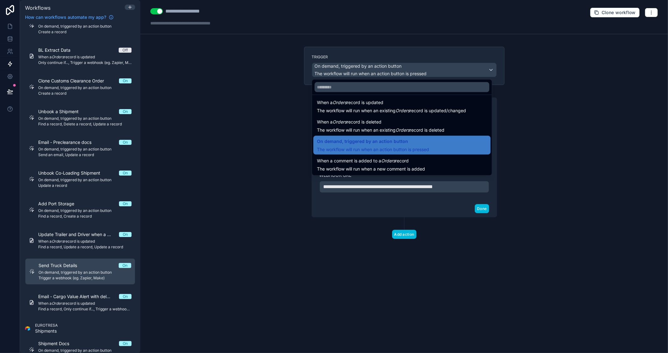
click at [562, 141] on div at bounding box center [334, 176] width 668 height 353
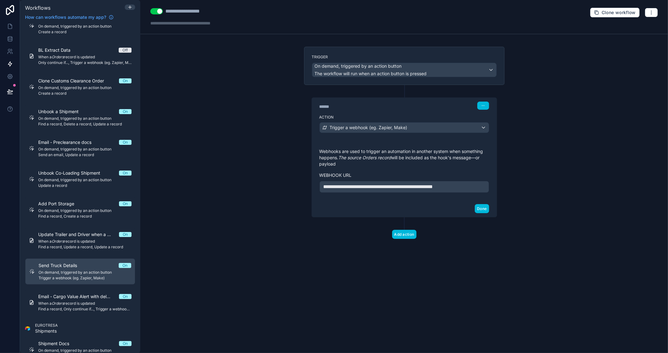
click at [153, 12] on button "Use setting" at bounding box center [156, 11] width 13 height 6
click at [130, 8] on icon at bounding box center [130, 7] width 0 height 3
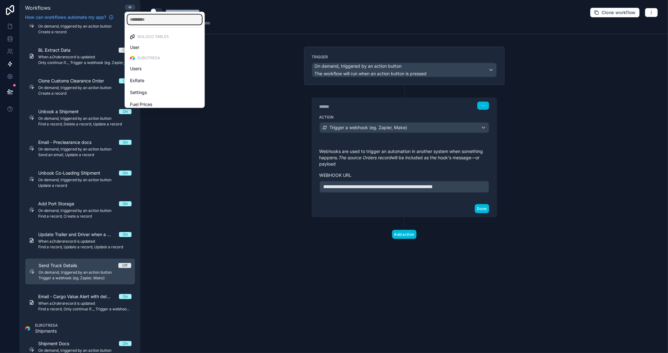
click at [140, 23] on input "text" at bounding box center [164, 19] width 75 height 10
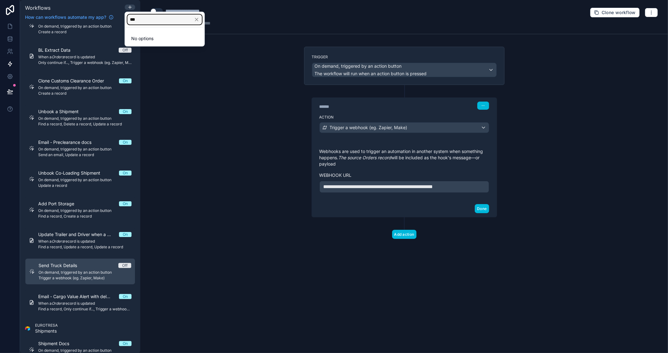
type input "***"
click at [253, 97] on div at bounding box center [334, 176] width 668 height 353
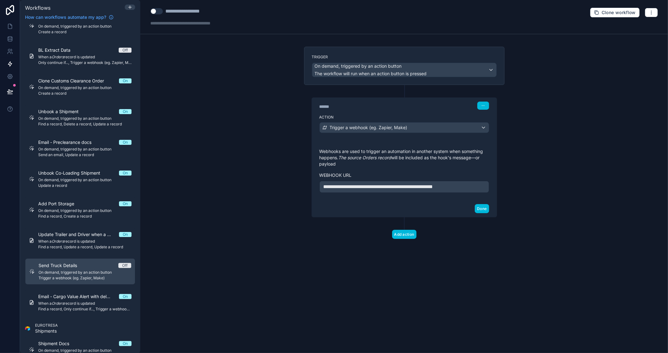
click at [159, 12] on button "Use setting" at bounding box center [156, 11] width 13 height 6
click at [153, 11] on button "Use setting" at bounding box center [156, 11] width 13 height 6
click at [127, 7] on icon at bounding box center [129, 7] width 5 height 5
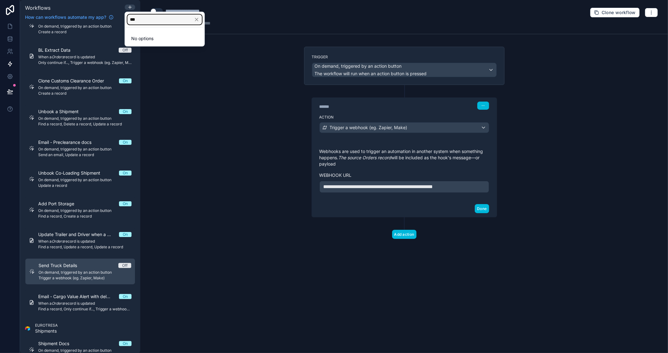
drag, startPoint x: 107, startPoint y: 16, endPoint x: 101, endPoint y: 15, distance: 6.6
click at [101, 15] on div "Workflows How can workflows automate my app? Filter by table EUROTRESA Contacts…" at bounding box center [334, 176] width 668 height 353
type input "****"
click at [140, 46] on span "Companies" at bounding box center [141, 48] width 23 height 8
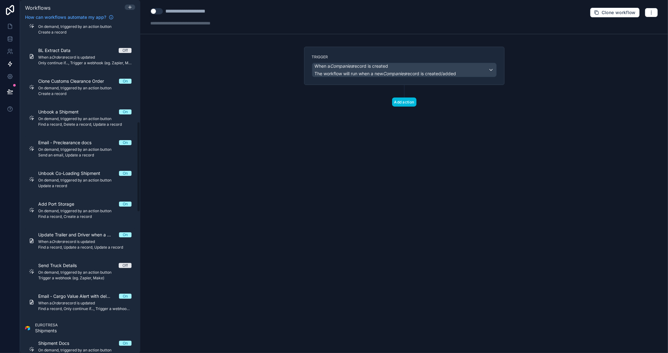
scroll to position [355, 0]
click at [206, 13] on div "**********" at bounding box center [196, 12] width 62 height 8
drag, startPoint x: 223, startPoint y: 10, endPoint x: 155, endPoint y: 9, distance: 68.3
click at [155, 9] on div "**********" at bounding box center [194, 12] width 88 height 8
type div "**********"
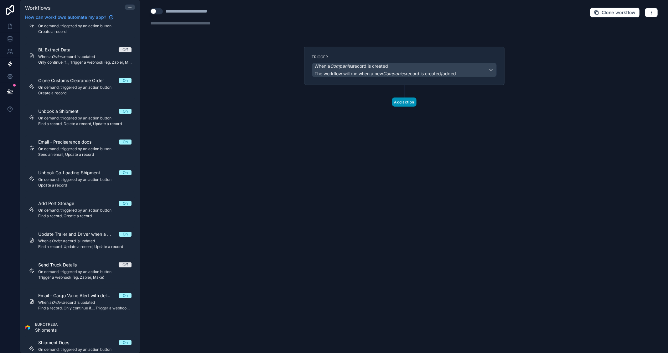
click at [411, 104] on button "Add action" at bounding box center [404, 101] width 24 height 9
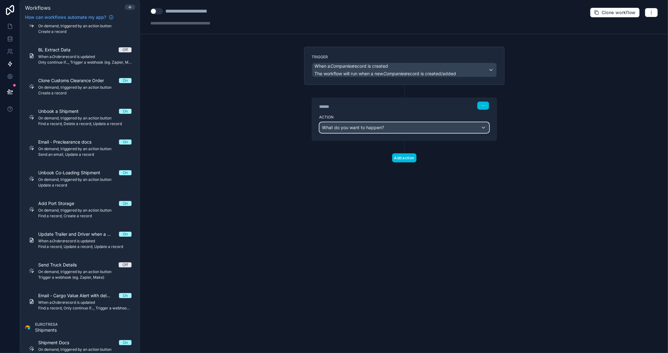
click at [388, 128] on div "What do you want to happen?" at bounding box center [404, 127] width 169 height 10
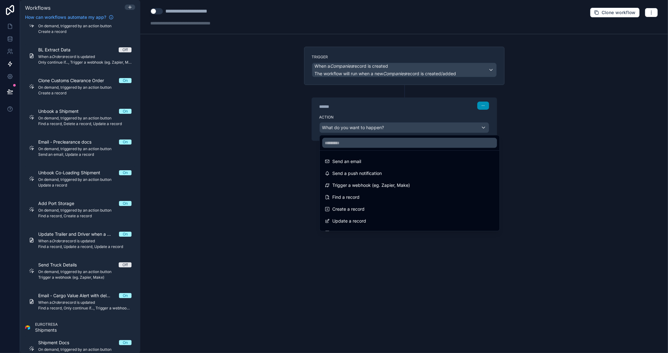
click at [484, 105] on div at bounding box center [334, 176] width 668 height 353
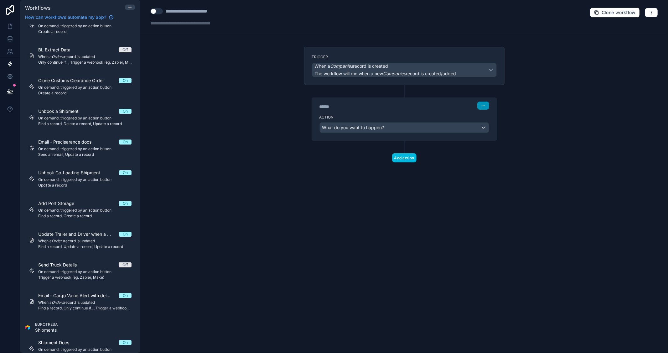
click at [485, 104] on button "button" at bounding box center [483, 105] width 12 height 8
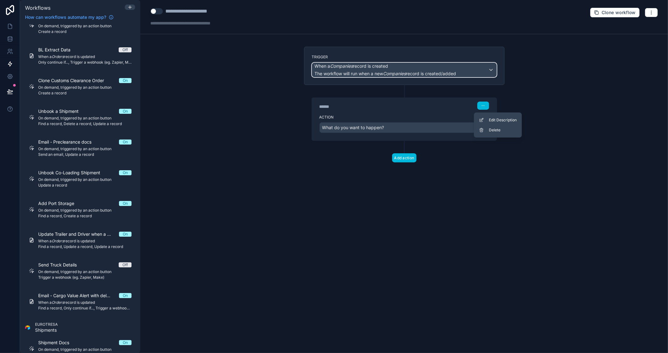
click at [437, 74] on span "The workflow will run when a new Companies record is created/added" at bounding box center [386, 73] width 142 height 5
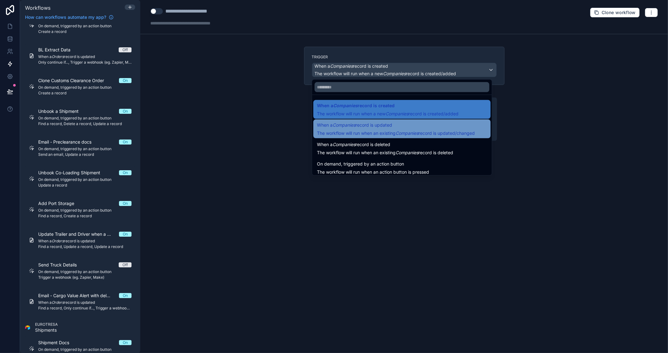
click at [399, 127] on span "When a Companies record is updated" at bounding box center [396, 125] width 158 height 8
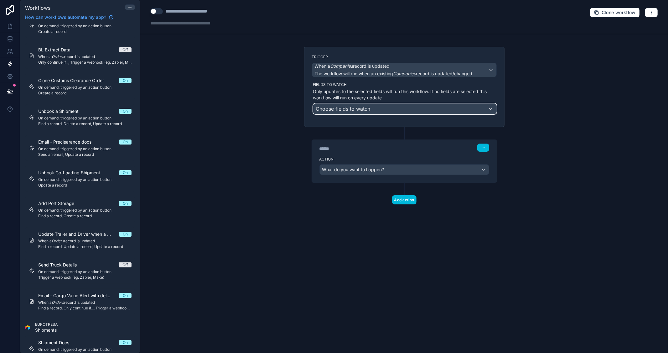
click at [371, 111] on div "Choose fields to watch" at bounding box center [404, 109] width 183 height 10
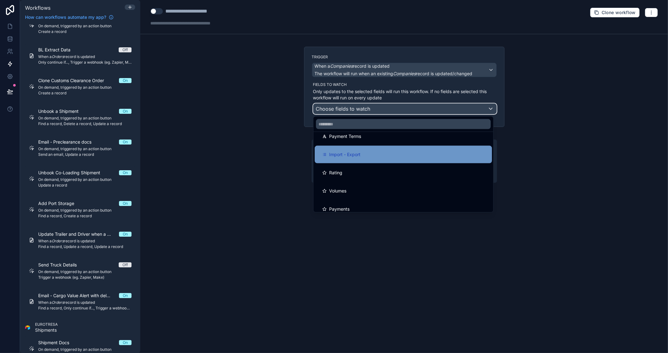
scroll to position [77, 0]
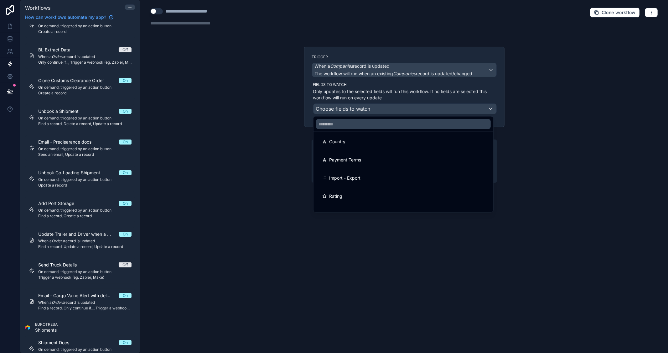
click at [552, 134] on div at bounding box center [334, 176] width 668 height 353
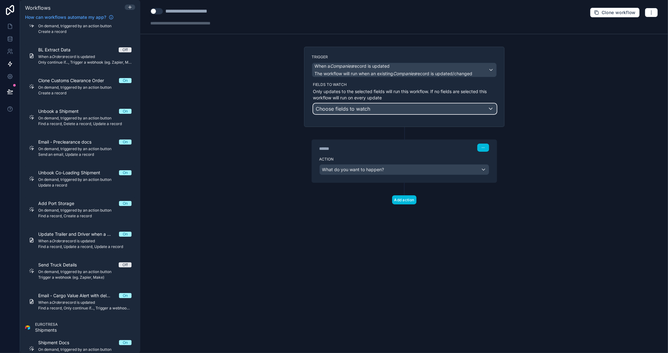
click at [381, 108] on div "Choose fields to watch" at bounding box center [404, 109] width 183 height 10
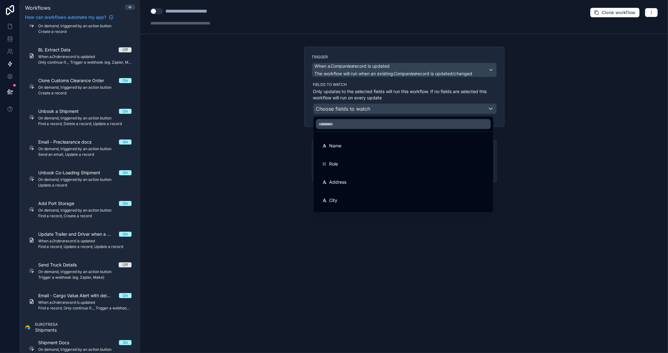
click at [603, 106] on div at bounding box center [334, 176] width 668 height 353
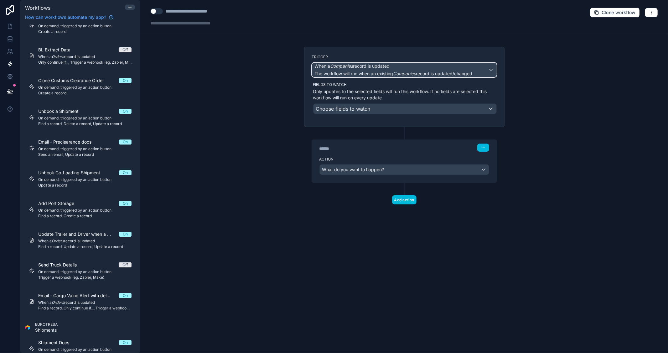
click at [467, 73] on span "The workflow will run when an existing Companies record is updated/changed" at bounding box center [394, 73] width 158 height 5
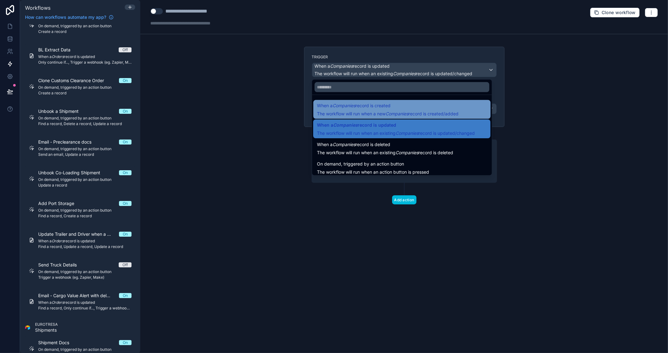
click at [361, 107] on span "When a Companies record is created" at bounding box center [354, 106] width 74 height 8
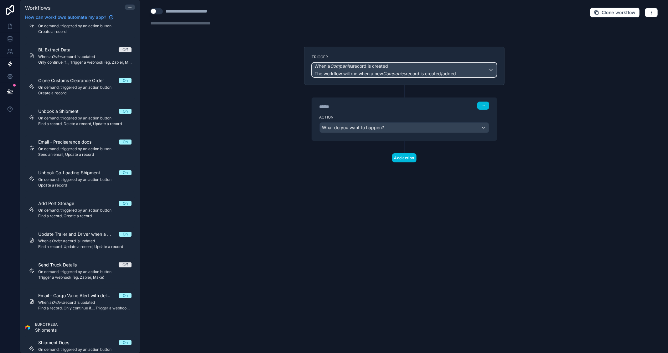
click at [426, 66] on span "When a Companies record is created" at bounding box center [386, 66] width 142 height 6
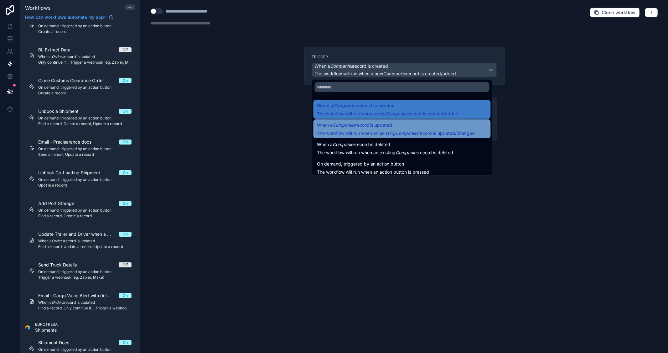
click at [374, 123] on span "When a Companies record is updated" at bounding box center [354, 125] width 75 height 8
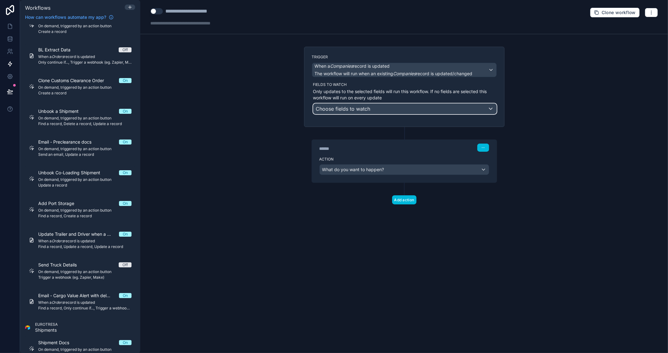
click at [384, 109] on div "Choose fields to watch" at bounding box center [404, 109] width 183 height 10
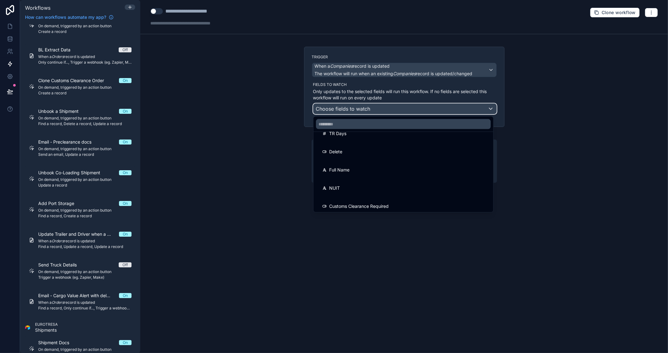
scroll to position [216, 0]
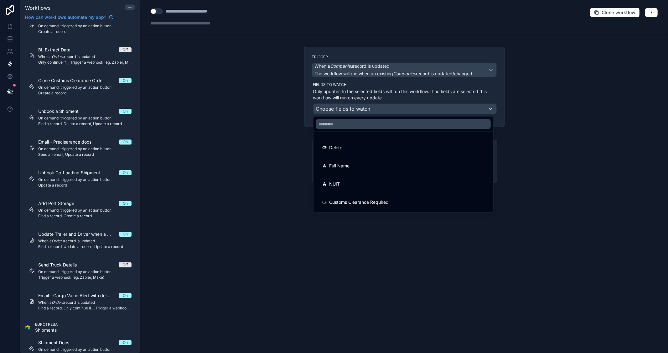
click at [570, 195] on div at bounding box center [334, 176] width 668 height 353
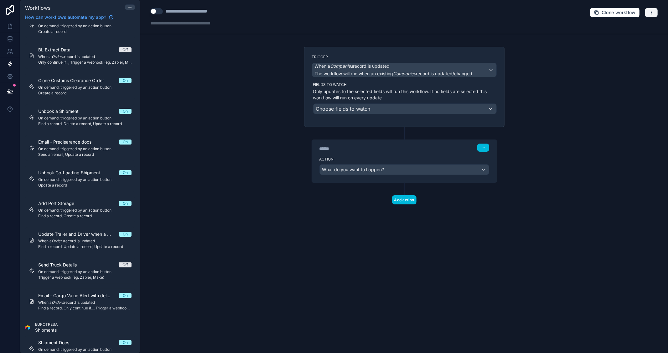
click at [650, 13] on icon "button" at bounding box center [651, 12] width 5 height 5
click at [629, 45] on span "Delete workflow" at bounding box center [635, 47] width 30 height 5
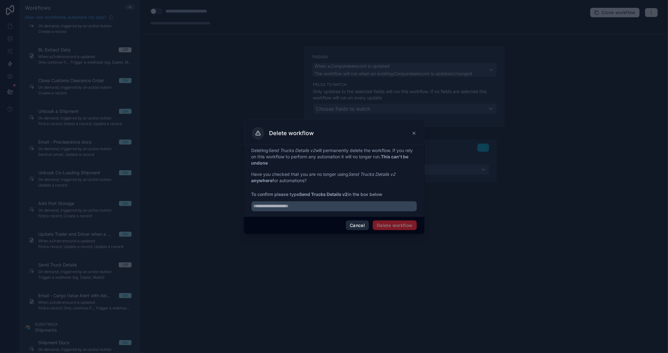
click at [358, 224] on button "Cancel" at bounding box center [357, 225] width 23 height 10
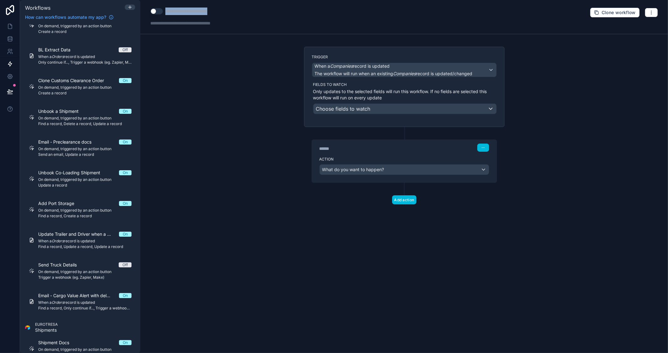
drag, startPoint x: 219, startPoint y: 12, endPoint x: 132, endPoint y: 14, distance: 87.1
click at [132, 14] on div "Workflows How can workflows automate my app? Filter by table EUROTRESA Companie…" at bounding box center [344, 176] width 648 height 353
type div "**********"
copy div "**********"
click at [651, 13] on icon "button" at bounding box center [651, 12] width 5 height 5
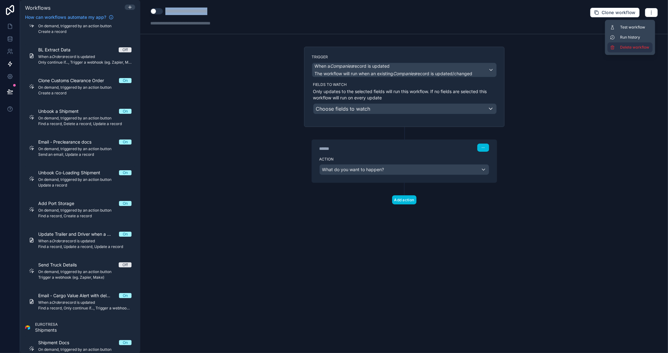
click at [632, 47] on span "Delete workflow" at bounding box center [635, 47] width 30 height 5
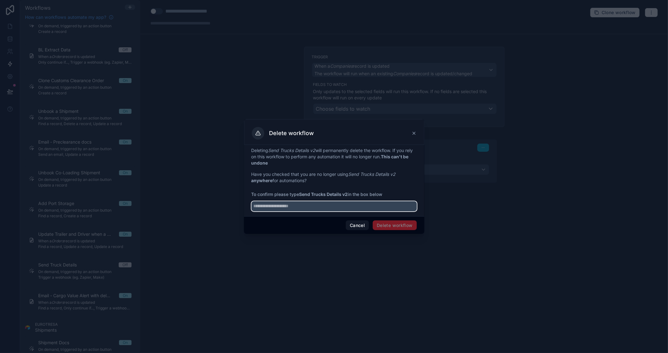
click at [339, 209] on input "text" at bounding box center [333, 206] width 165 height 10
paste input "**********"
type input "**********"
click at [404, 226] on button "Delete workflow" at bounding box center [395, 225] width 44 height 10
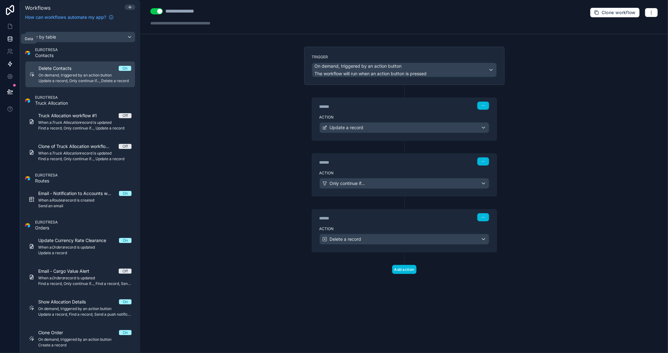
click at [9, 39] on icon at bounding box center [10, 39] width 6 height 6
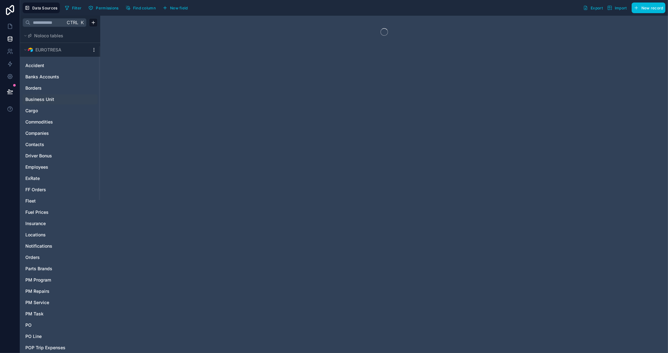
scroll to position [35, 0]
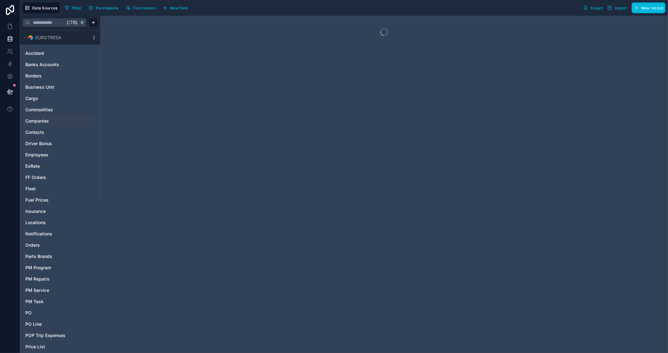
click at [41, 118] on span "Companies" at bounding box center [36, 121] width 23 height 6
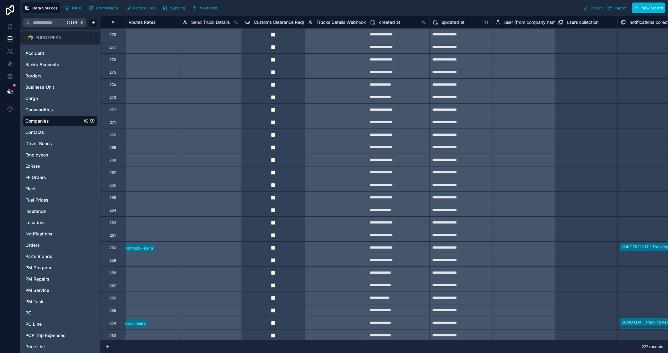
scroll to position [0, 1069]
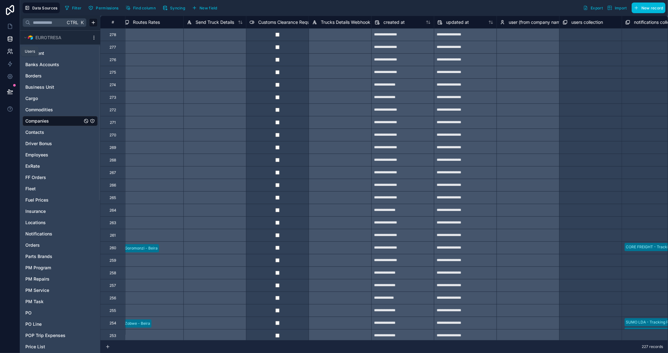
click at [9, 52] on icon at bounding box center [9, 53] width 3 height 2
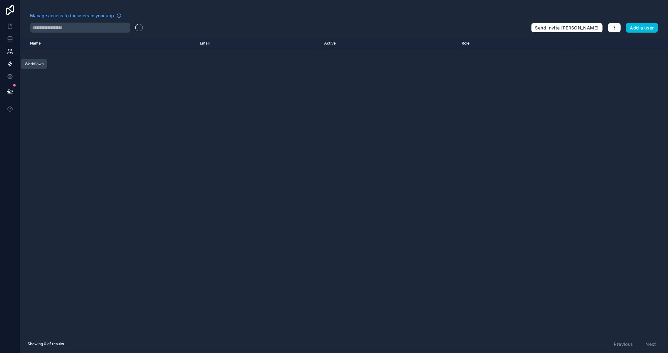
click at [10, 63] on icon at bounding box center [10, 64] width 4 height 5
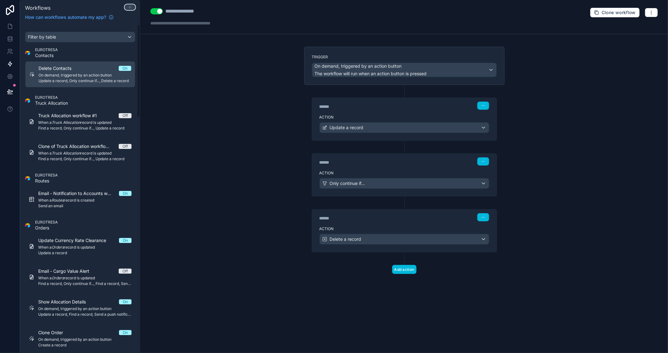
click at [131, 5] on icon at bounding box center [129, 7] width 5 height 5
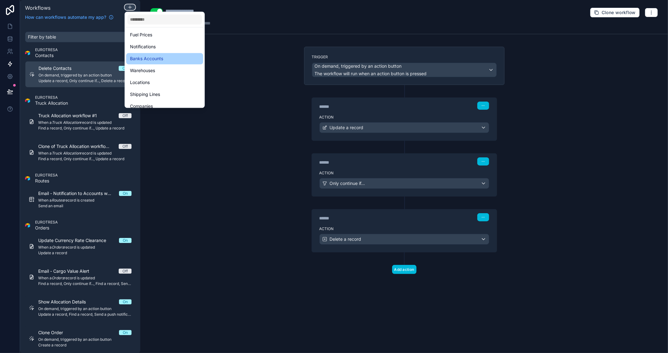
scroll to position [104, 0]
click at [138, 70] on span "Companies" at bounding box center [141, 72] width 23 height 8
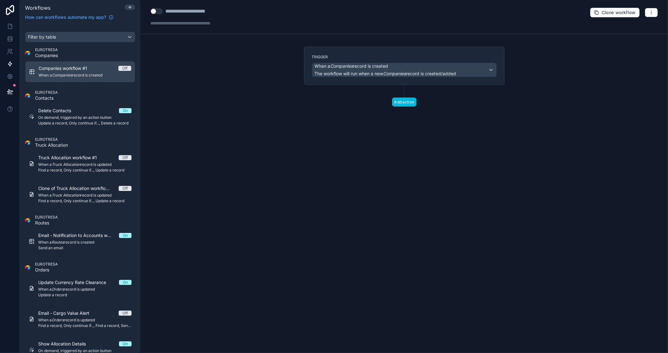
click at [160, 11] on button "Use setting" at bounding box center [156, 11] width 13 height 6
click at [397, 71] on em "Companies" at bounding box center [394, 73] width 23 height 5
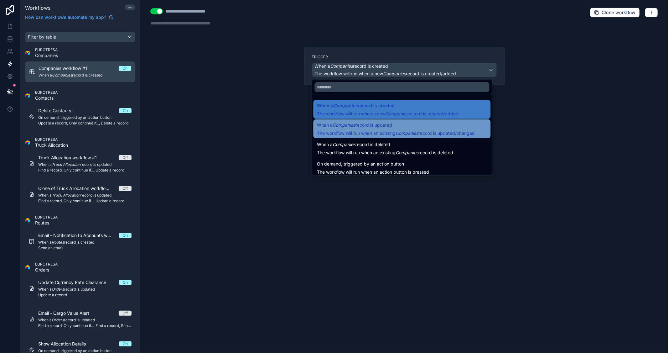
click at [419, 130] on em "Companies" at bounding box center [407, 132] width 23 height 5
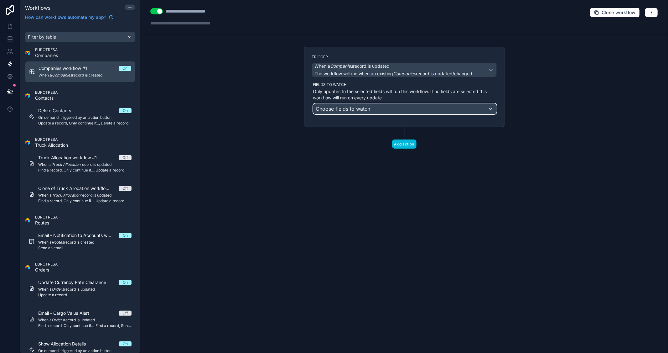
click at [412, 111] on div "Choose fields to watch" at bounding box center [404, 109] width 183 height 10
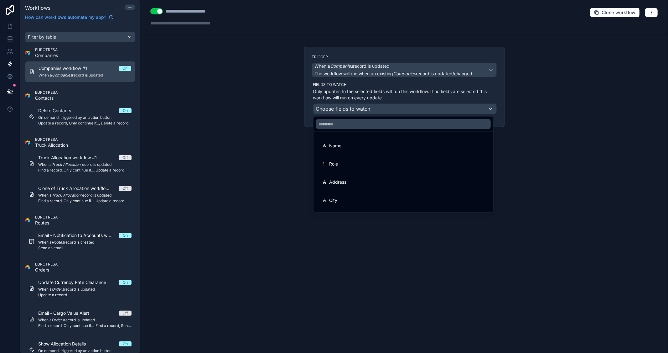
click at [207, 82] on div at bounding box center [334, 176] width 668 height 353
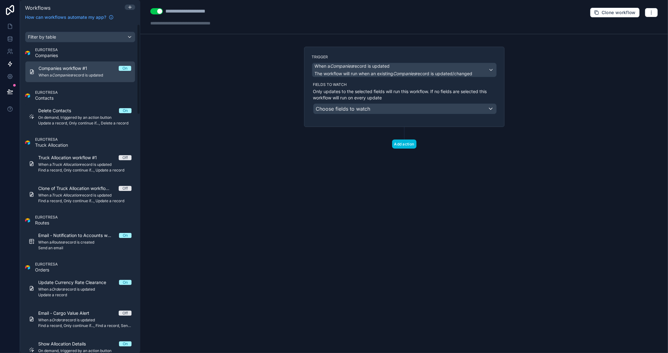
click at [157, 6] on div "**********" at bounding box center [404, 17] width 528 height 34
click at [154, 8] on div "Use setting" at bounding box center [156, 12] width 13 height 8
click at [153, 10] on button "Use setting" at bounding box center [156, 11] width 13 height 6
drag, startPoint x: 166, startPoint y: 12, endPoint x: 254, endPoint y: 12, distance: 87.4
click at [254, 12] on div "**********" at bounding box center [404, 17] width 528 height 34
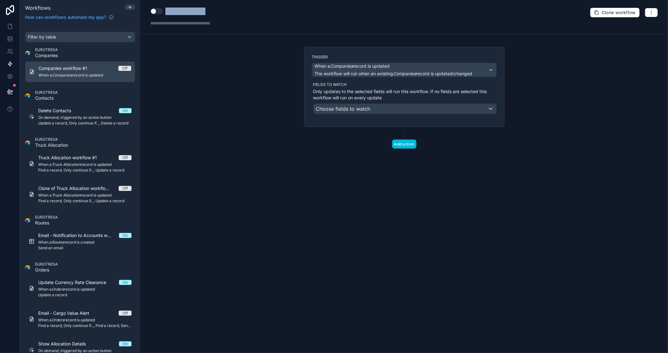
copy div "**********"
click at [371, 112] on div "Choose fields to watch" at bounding box center [404, 109] width 183 height 10
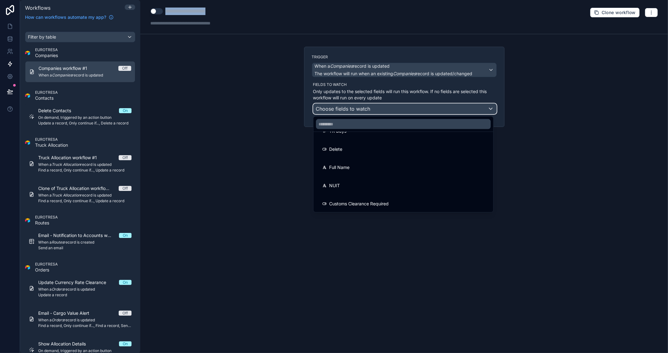
scroll to position [216, 0]
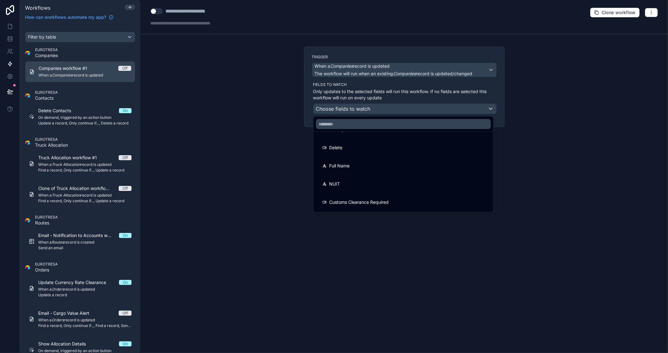
click at [575, 154] on div at bounding box center [334, 176] width 668 height 353
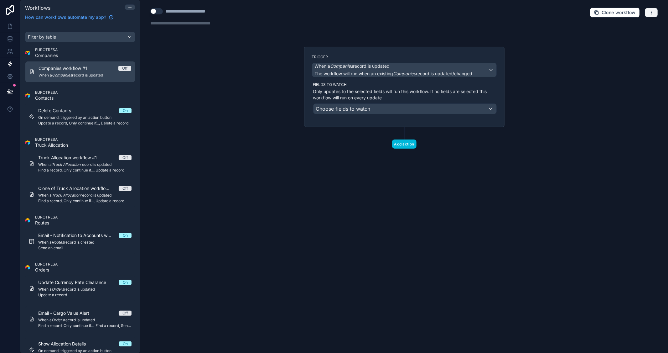
click at [653, 13] on icon "button" at bounding box center [651, 12] width 5 height 5
click at [634, 46] on span "Delete workflow" at bounding box center [635, 47] width 30 height 5
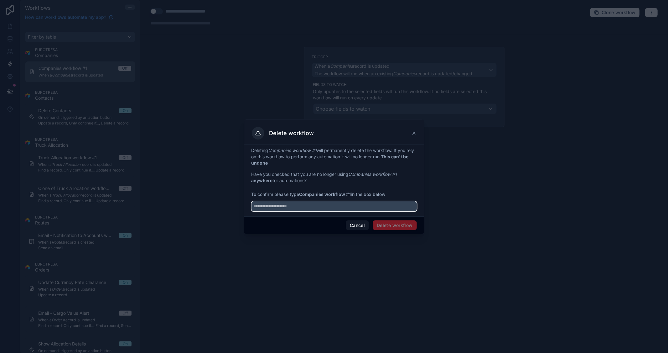
click at [334, 208] on input "text" at bounding box center [333, 206] width 165 height 10
paste input "**********"
type input "**********"
click at [397, 225] on button "Delete workflow" at bounding box center [395, 225] width 44 height 10
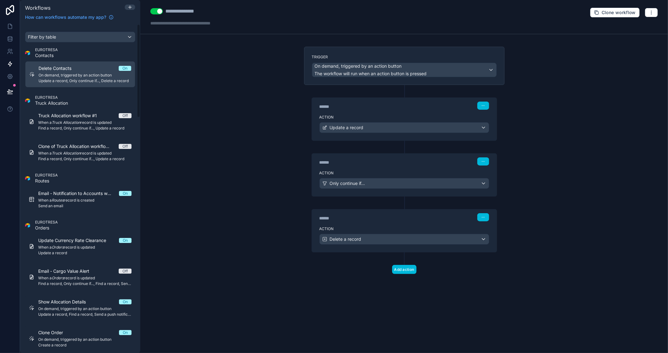
click at [191, 83] on div "**********" at bounding box center [404, 176] width 528 height 353
click at [131, 6] on icon at bounding box center [129, 7] width 5 height 5
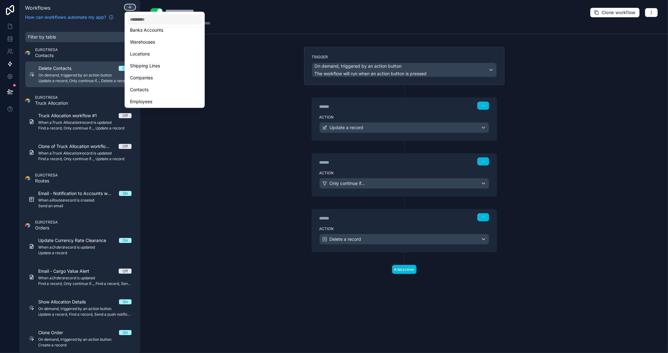
scroll to position [104, 0]
click at [153, 70] on span "Companies" at bounding box center [141, 72] width 23 height 8
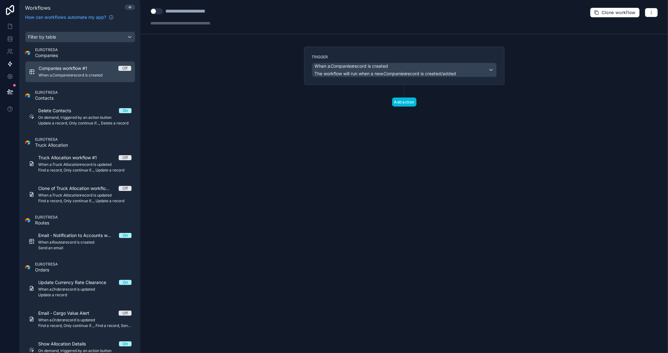
click at [229, 11] on div "**********" at bounding box center [194, 12] width 88 height 8
type div "**********"
drag, startPoint x: 223, startPoint y: 11, endPoint x: 157, endPoint y: 10, distance: 66.1
click at [157, 10] on div "**********" at bounding box center [194, 12] width 88 height 8
copy div "**********"
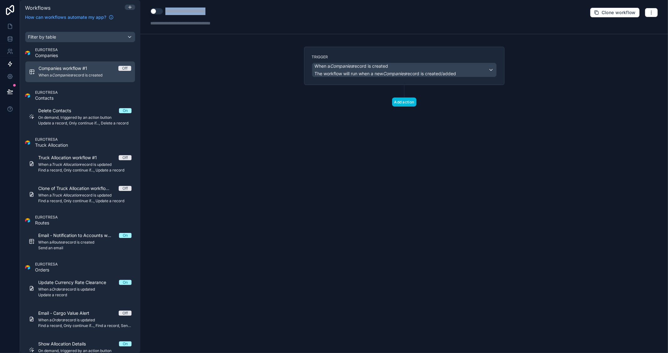
drag, startPoint x: 231, startPoint y: 13, endPoint x: 165, endPoint y: 11, distance: 66.1
click at [165, 11] on div "**********" at bounding box center [194, 12] width 88 height 8
copy div "**********"
click at [365, 69] on span "When a Companies record is created" at bounding box center [352, 66] width 74 height 6
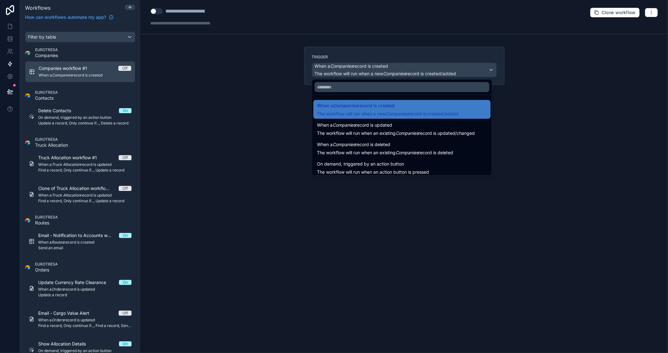
click at [207, 86] on div at bounding box center [334, 176] width 668 height 353
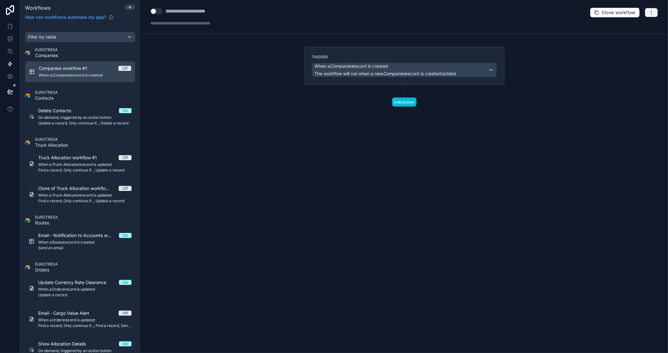
click at [652, 15] on button "button" at bounding box center [651, 12] width 13 height 9
click at [631, 48] on span "Delete workflow" at bounding box center [635, 47] width 30 height 5
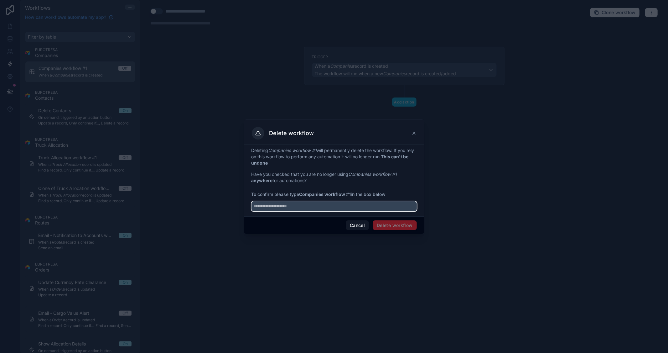
click at [329, 205] on input "text" at bounding box center [333, 206] width 165 height 10
paste input "**********"
type input "**********"
click at [399, 224] on button "Delete workflow" at bounding box center [395, 225] width 44 height 10
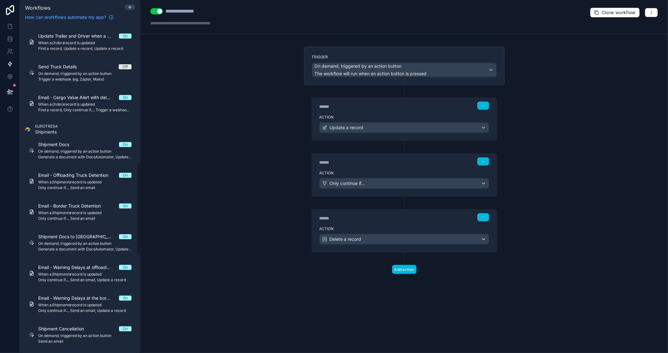
scroll to position [522, 0]
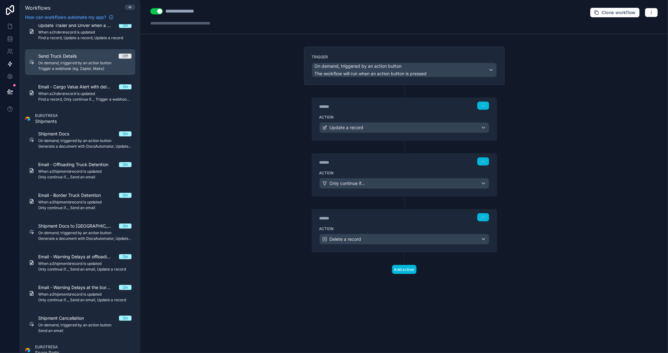
click at [80, 61] on span "On demand, triggered by an action button" at bounding box center [84, 62] width 93 height 5
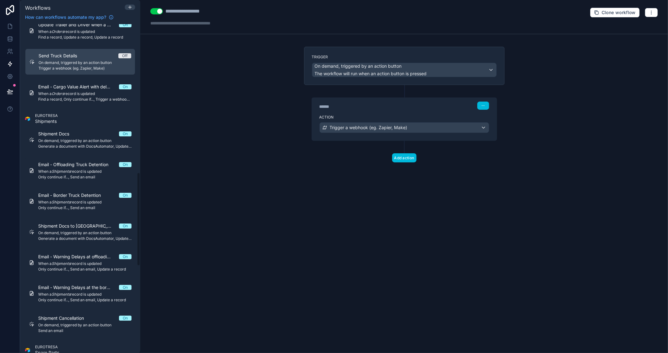
scroll to position [521, 0]
click at [552, 122] on div "**********" at bounding box center [404, 176] width 528 height 353
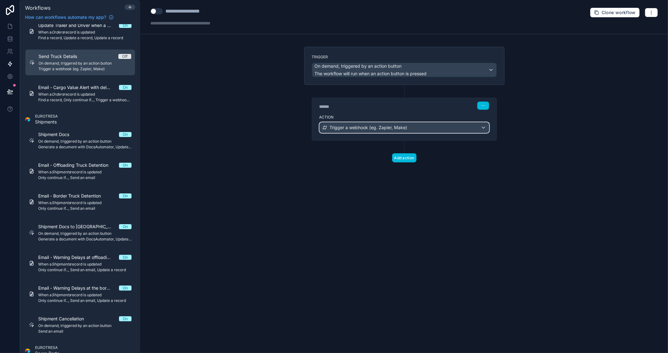
click at [417, 132] on div "Trigger a webhook (eg. Zapier, Make)" at bounding box center [404, 127] width 169 height 10
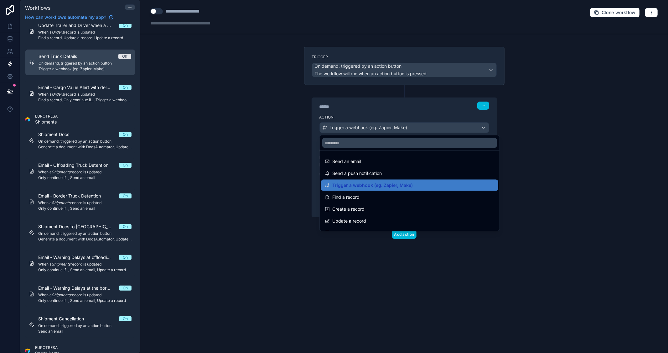
click at [546, 135] on div at bounding box center [334, 176] width 668 height 353
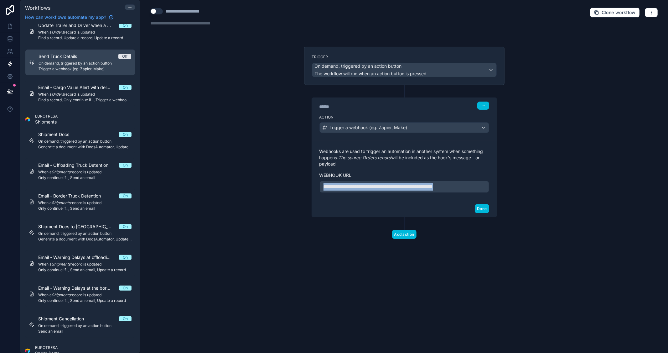
drag, startPoint x: 483, startPoint y: 186, endPoint x: 320, endPoint y: 185, distance: 162.5
click at [320, 185] on div "**********" at bounding box center [404, 187] width 170 height 12
copy span "**********"
click at [158, 9] on button "Use setting" at bounding box center [156, 11] width 13 height 6
click at [153, 9] on button "Use setting" at bounding box center [156, 11] width 13 height 6
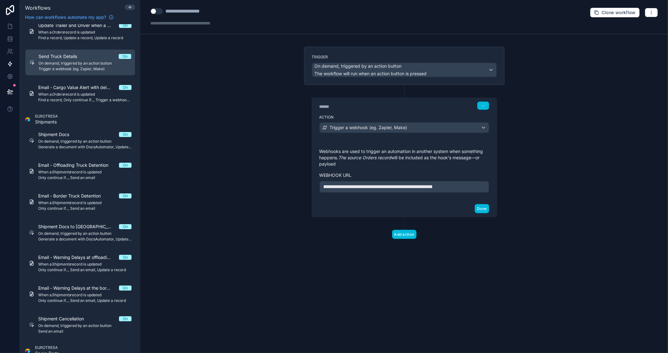
click at [227, 114] on div "**********" at bounding box center [404, 176] width 528 height 353
click at [588, 164] on div "**********" at bounding box center [404, 176] width 528 height 353
click at [653, 11] on icon "button" at bounding box center [651, 12] width 5 height 5
click at [634, 46] on span "Delete workflow" at bounding box center [635, 47] width 30 height 5
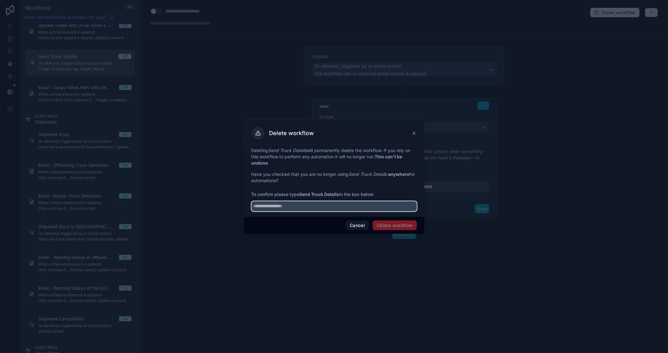
click at [292, 206] on input "text" at bounding box center [333, 206] width 165 height 10
type input "**********"
click at [383, 223] on button "Delete workflow" at bounding box center [395, 225] width 44 height 10
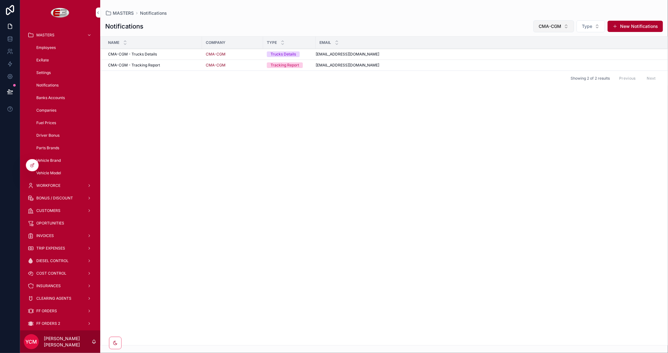
click at [563, 28] on button "CMA-CGM" at bounding box center [553, 26] width 41 height 12
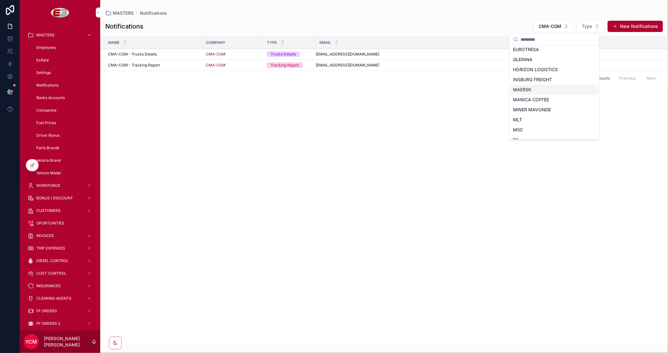
scroll to position [104, 0]
click at [526, 116] on div "PIL" at bounding box center [554, 118] width 87 height 10
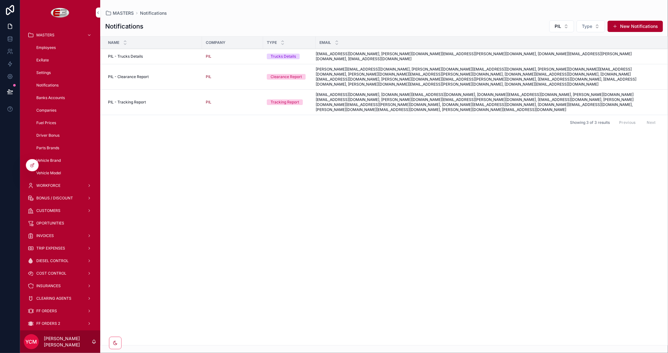
click at [463, 92] on span "[EMAIL_ADDRESS][DOMAIN_NAME], [DOMAIN_NAME][EMAIL_ADDRESS][DOMAIN_NAME], [DOMAI…" at bounding box center [488, 102] width 344 height 20
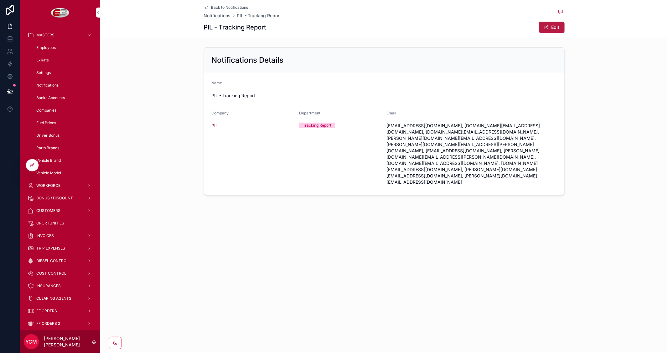
click at [555, 28] on button "Edit" at bounding box center [552, 27] width 26 height 11
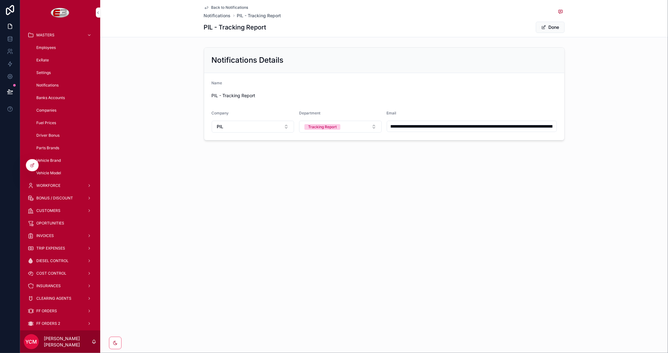
scroll to position [0, 657]
drag, startPoint x: 390, startPoint y: 127, endPoint x: 668, endPoint y: 130, distance: 277.8
click at [668, 130] on div "**********" at bounding box center [384, 94] width 568 height 98
type input "**********"
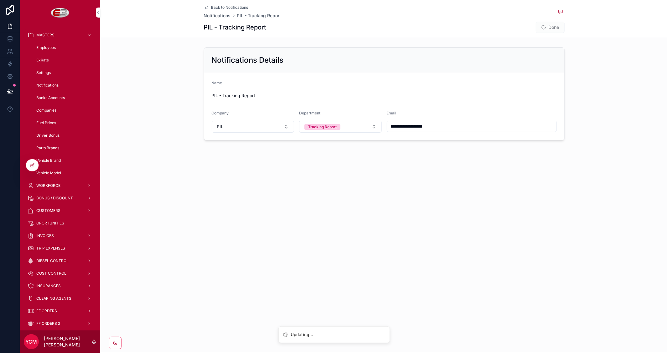
click at [554, 25] on span "Done" at bounding box center [550, 27] width 29 height 11
click at [549, 28] on button "Done" at bounding box center [550, 27] width 29 height 11
click at [235, 7] on span "Back to Notifications" at bounding box center [229, 7] width 37 height 5
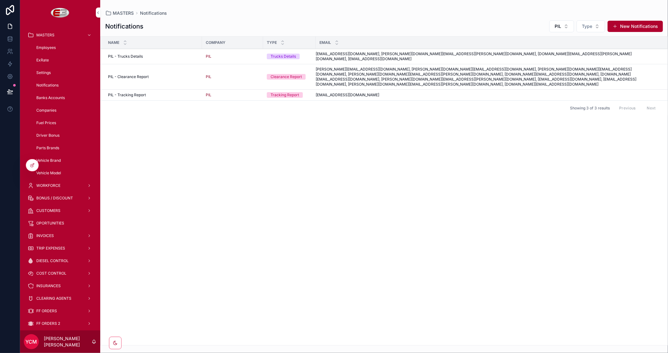
click at [490, 57] on td "[EMAIL_ADDRESS][DOMAIN_NAME], [PERSON_NAME][DOMAIN_NAME][EMAIL_ADDRESS][PERSON_…" at bounding box center [492, 56] width 352 height 15
click at [371, 92] on div "[EMAIL_ADDRESS][DOMAIN_NAME] [EMAIL_ADDRESS][DOMAIN_NAME]" at bounding box center [488, 94] width 344 height 5
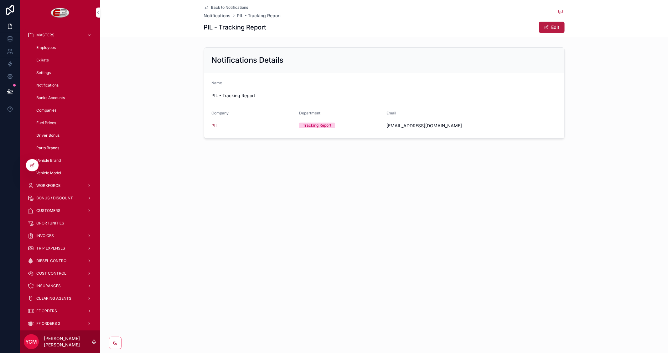
click at [552, 23] on button "Edit" at bounding box center [552, 27] width 26 height 11
drag, startPoint x: 451, startPoint y: 127, endPoint x: 321, endPoint y: 126, distance: 130.3
click at [321, 126] on form "**********" at bounding box center [384, 106] width 360 height 67
paste input "**********"
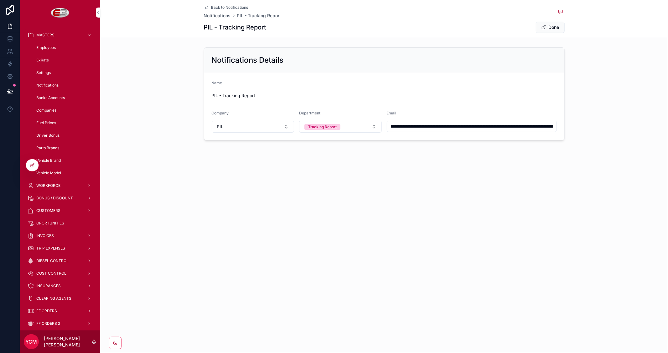
scroll to position [0, 656]
type input "**********"
click at [553, 26] on button "Done" at bounding box center [550, 27] width 29 height 11
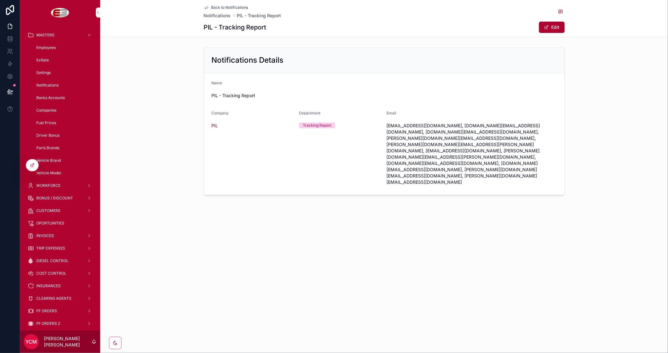
click at [629, 108] on div "Notifications Details Name PIL - Tracking Report Company PIL Department Trackin…" at bounding box center [384, 121] width 568 height 153
click at [225, 5] on span "Back to Notifications" at bounding box center [229, 7] width 37 height 5
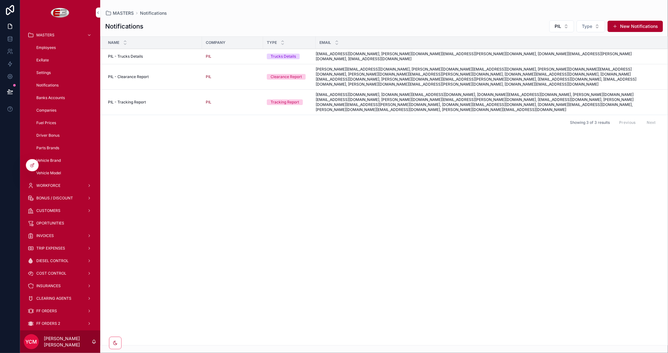
click at [354, 55] on span "[EMAIL_ADDRESS][DOMAIN_NAME], [PERSON_NAME][DOMAIN_NAME][EMAIL_ADDRESS][PERSON_…" at bounding box center [488, 56] width 344 height 10
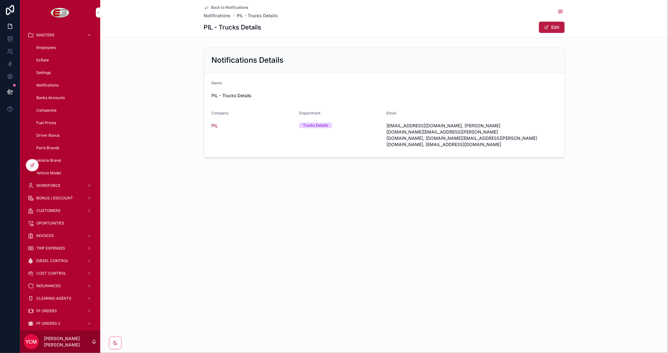
click at [554, 25] on button "Edit" at bounding box center [552, 27] width 26 height 11
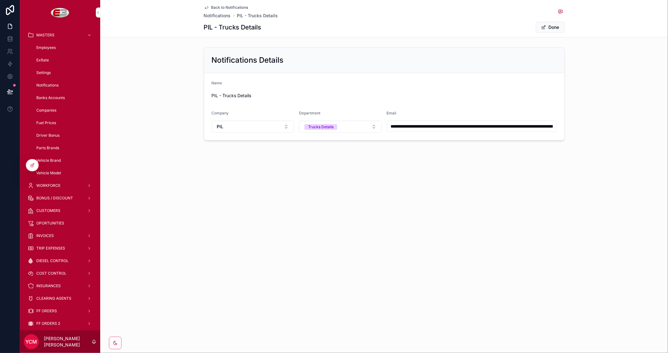
scroll to position [0, 130]
drag, startPoint x: 391, startPoint y: 127, endPoint x: 644, endPoint y: 126, distance: 253.0
click at [644, 126] on div "**********" at bounding box center [384, 94] width 568 height 98
type input "**********"
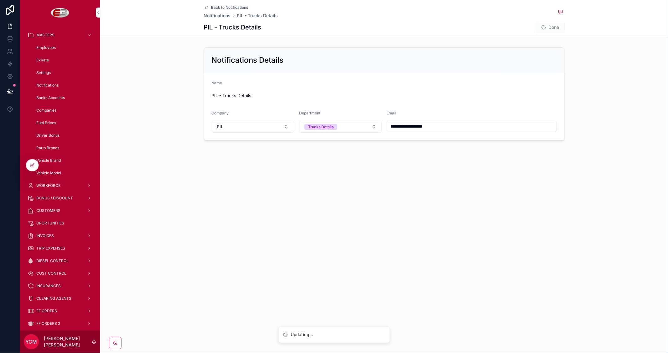
click at [553, 25] on span "Done" at bounding box center [550, 27] width 29 height 11
click at [555, 29] on button "Done" at bounding box center [550, 27] width 29 height 11
click at [229, 7] on span "Back to Notifications" at bounding box center [229, 7] width 37 height 5
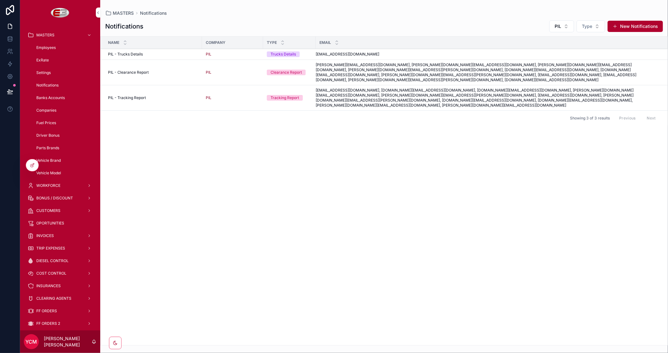
click at [509, 52] on div "[EMAIL_ADDRESS][DOMAIN_NAME] [EMAIL_ADDRESS][DOMAIN_NAME]" at bounding box center [488, 54] width 344 height 5
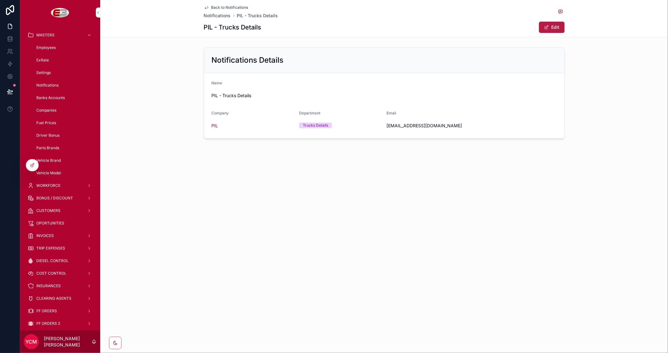
click at [554, 25] on button "Edit" at bounding box center [552, 27] width 26 height 11
drag, startPoint x: 451, startPoint y: 127, endPoint x: 338, endPoint y: 129, distance: 113.1
click at [338, 129] on form "**********" at bounding box center [384, 106] width 360 height 67
paste input "**********"
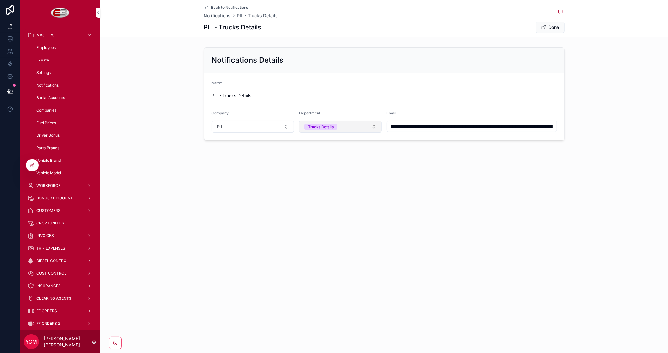
scroll to position [0, 130]
type input "**********"
click at [554, 26] on button "Done" at bounding box center [550, 27] width 29 height 11
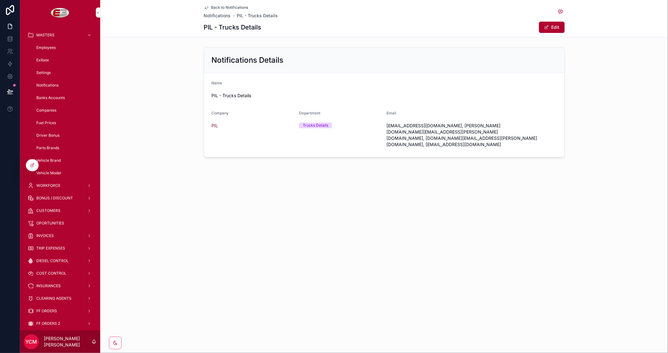
click at [221, 7] on span "Back to Notifications" at bounding box center [229, 7] width 37 height 5
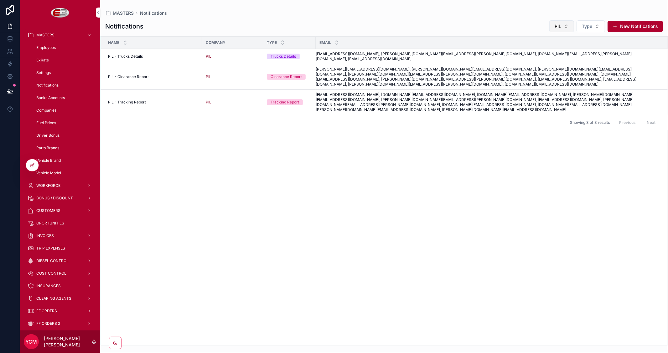
click at [566, 24] on button "PIL" at bounding box center [561, 26] width 25 height 12
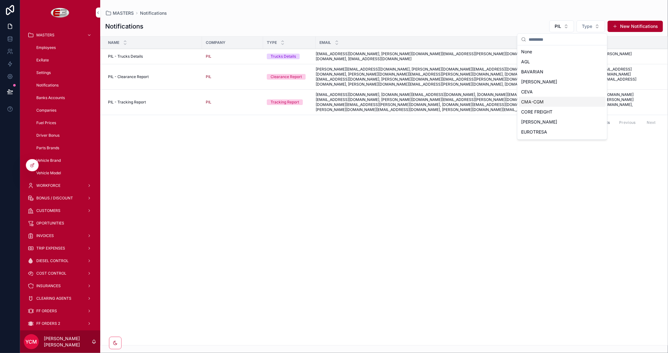
click at [534, 101] on span "CMA-CGM" at bounding box center [532, 102] width 23 height 6
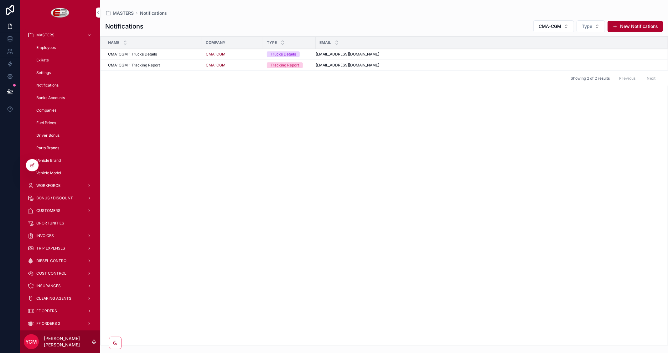
click at [462, 54] on div "[EMAIL_ADDRESS][DOMAIN_NAME] [EMAIL_ADDRESS][DOMAIN_NAME]" at bounding box center [488, 54] width 344 height 5
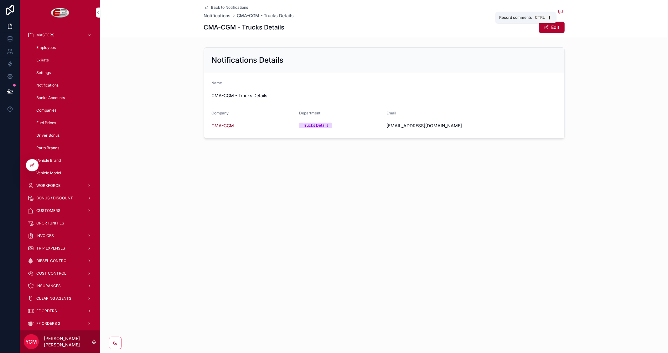
click at [561, 15] on button "scrollable content" at bounding box center [560, 12] width 8 height 8
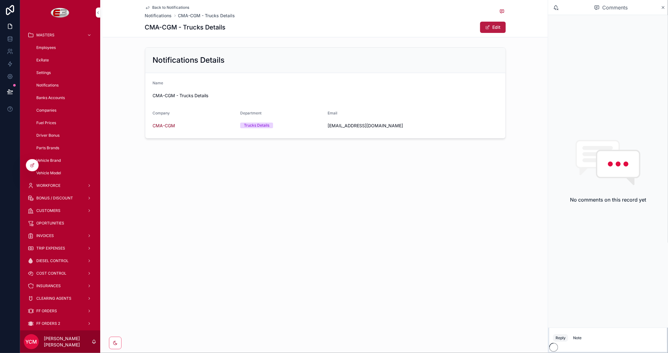
click at [491, 28] on button "Edit" at bounding box center [493, 27] width 26 height 11
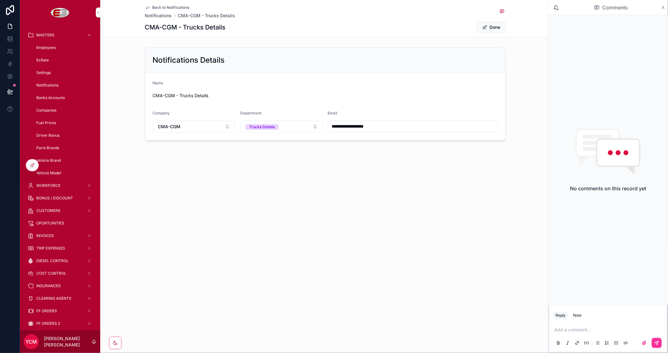
click at [665, 8] on icon "scrollable content" at bounding box center [663, 7] width 5 height 5
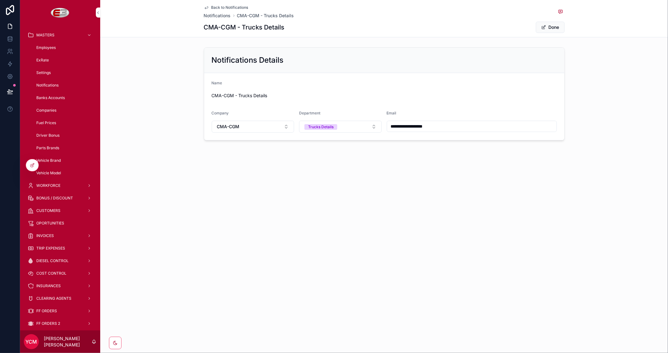
drag, startPoint x: 453, startPoint y: 127, endPoint x: 312, endPoint y: 118, distance: 141.2
click at [312, 118] on form "**********" at bounding box center [384, 106] width 360 height 67
paste input "**********"
type input "**********"
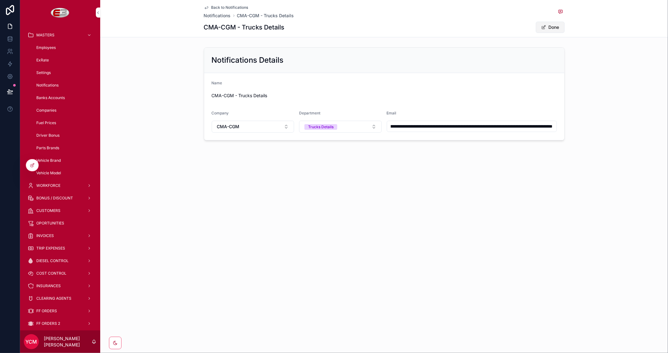
click at [557, 28] on button "Done" at bounding box center [550, 27] width 29 height 11
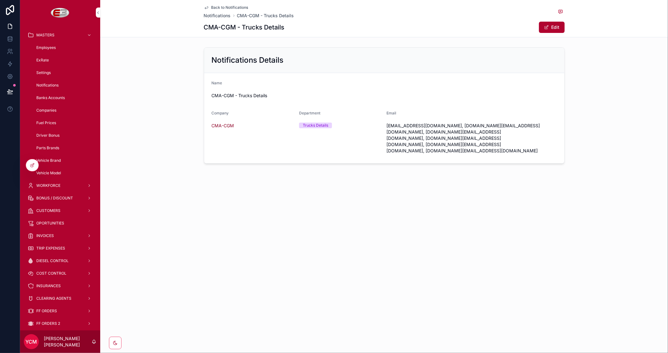
click at [227, 6] on span "Back to Notifications" at bounding box center [229, 7] width 37 height 5
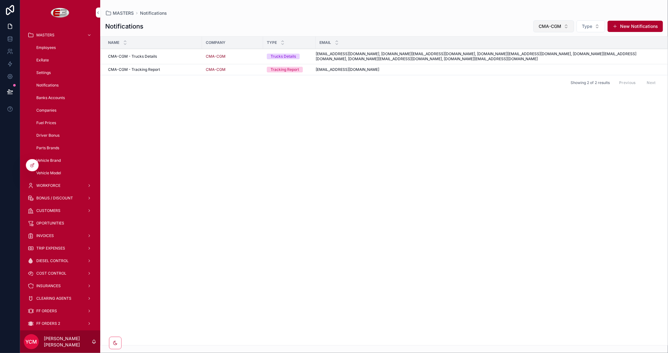
click at [565, 28] on button "CMA-CGM" at bounding box center [553, 26] width 41 height 12
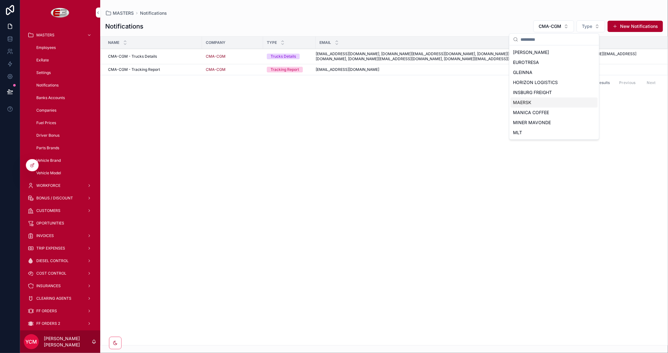
scroll to position [104, 0]
click at [525, 117] on div "PIL" at bounding box center [554, 118] width 87 height 10
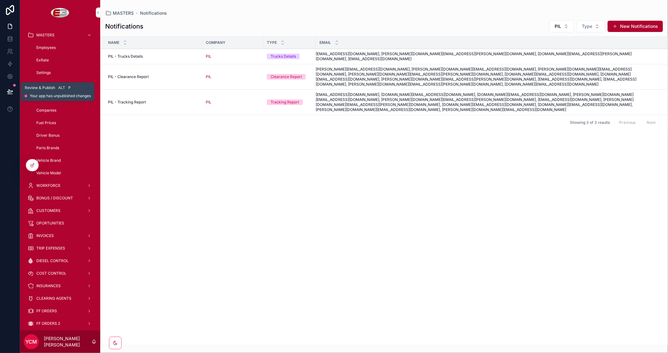
click at [5, 91] on button at bounding box center [10, 92] width 14 height 18
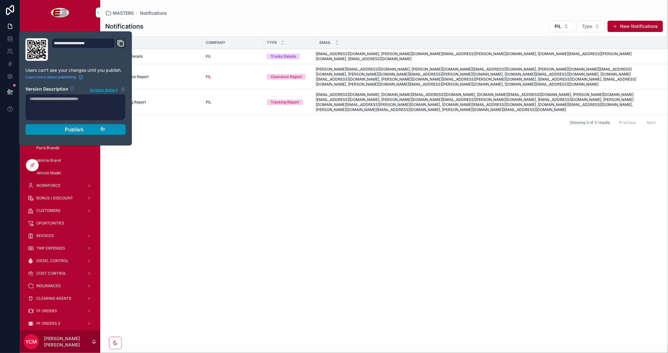
click at [76, 129] on span "Publish" at bounding box center [74, 129] width 19 height 6
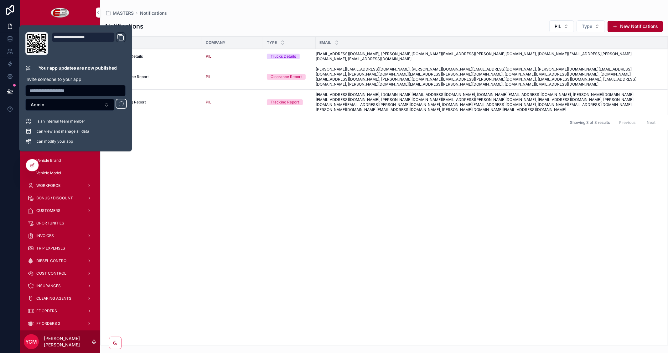
click at [218, 164] on div "Name Company Type Email PIL - Trucks Details PIL - Trucks Details PIL Trucks De…" at bounding box center [384, 191] width 567 height 308
